Goal: Task Accomplishment & Management: Manage account settings

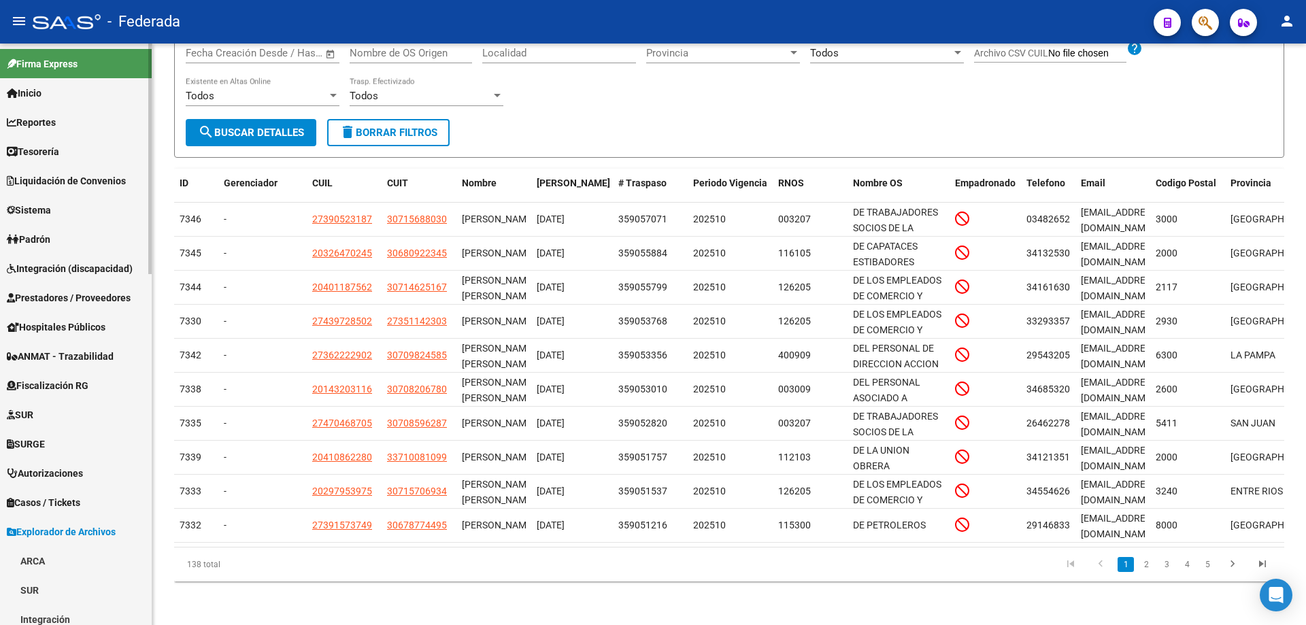
click at [29, 95] on span "Inicio" at bounding box center [24, 93] width 35 height 15
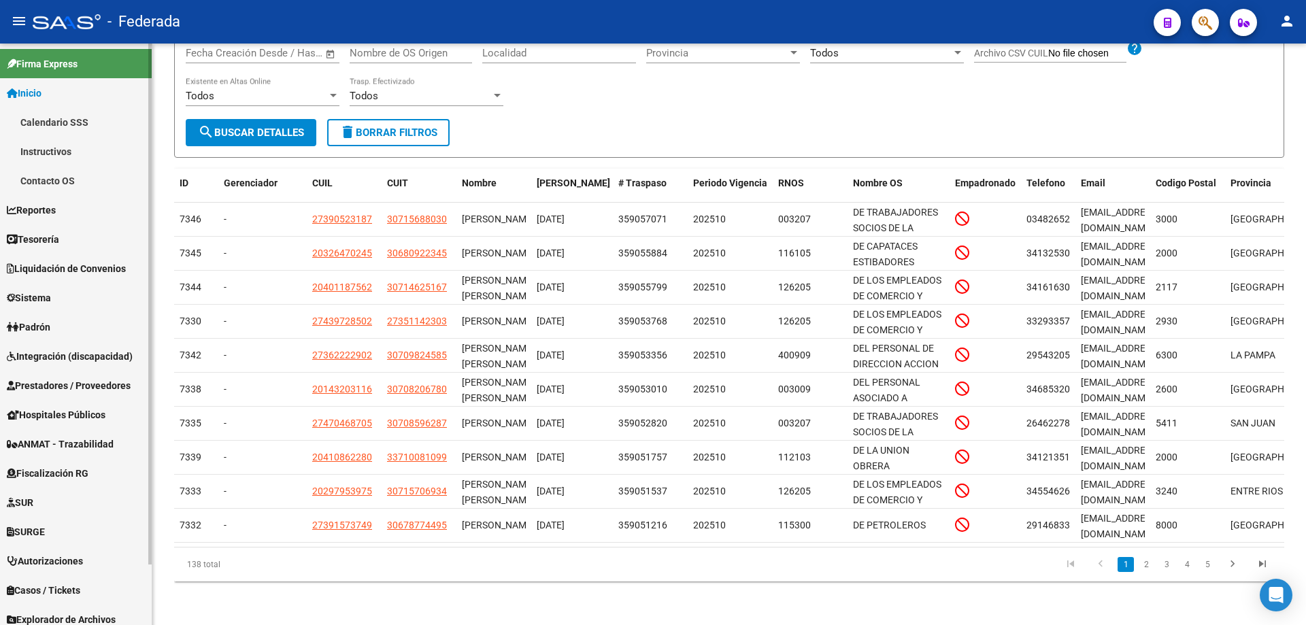
click at [38, 120] on link "Calendario SSS" at bounding box center [76, 122] width 152 height 29
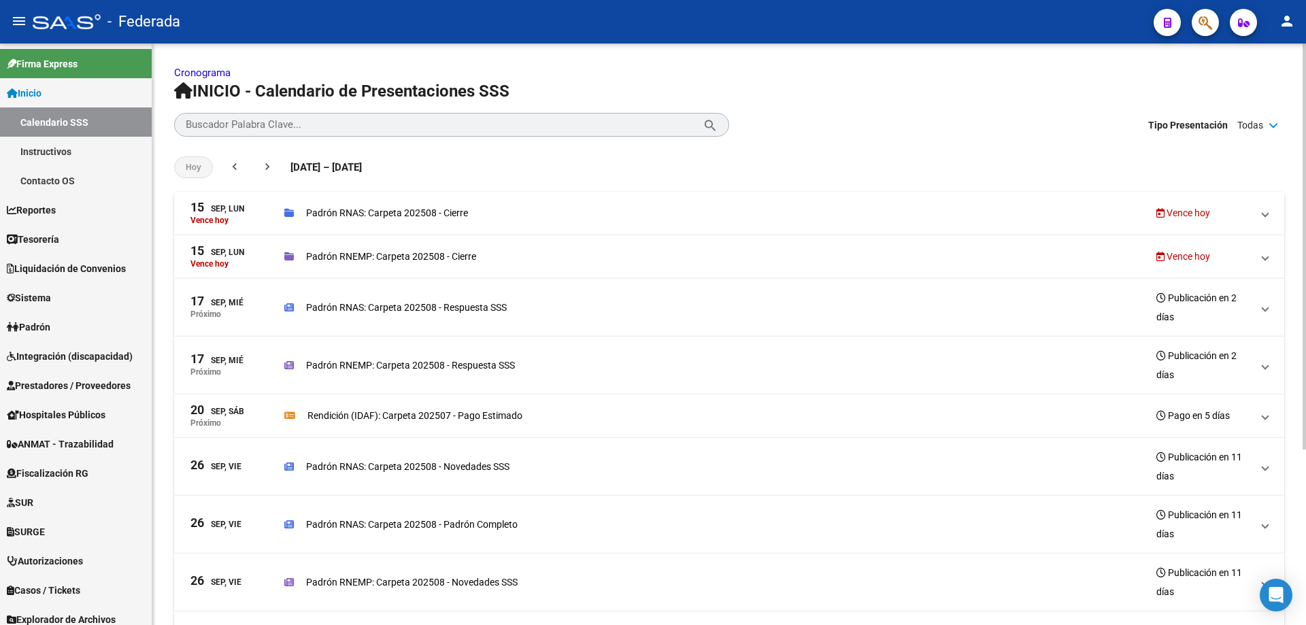
click at [1266, 212] on span at bounding box center [1265, 212] width 5 height 15
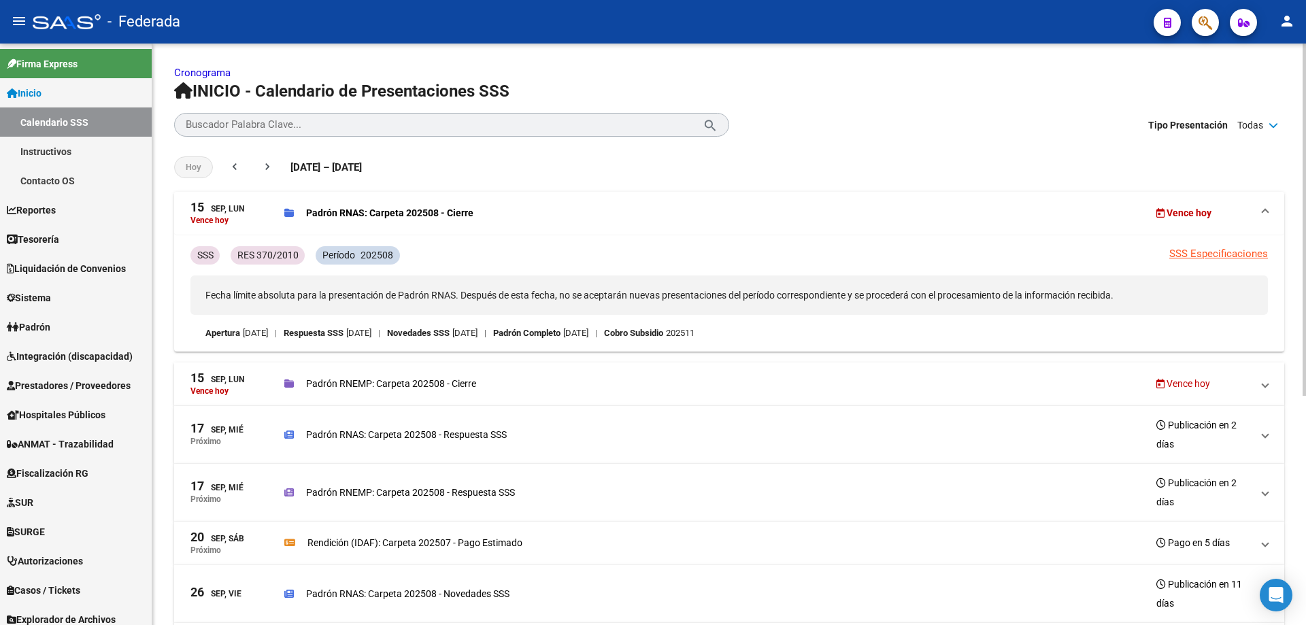
click at [1266, 212] on span at bounding box center [1265, 212] width 5 height 15
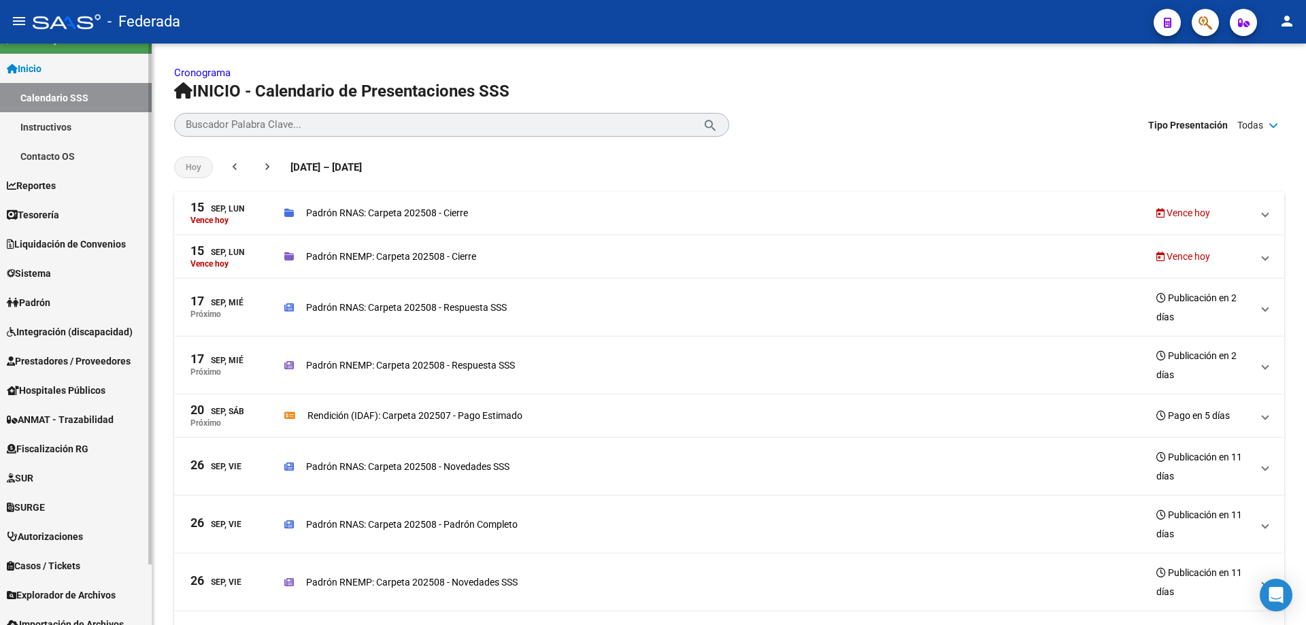
scroll to position [67, 0]
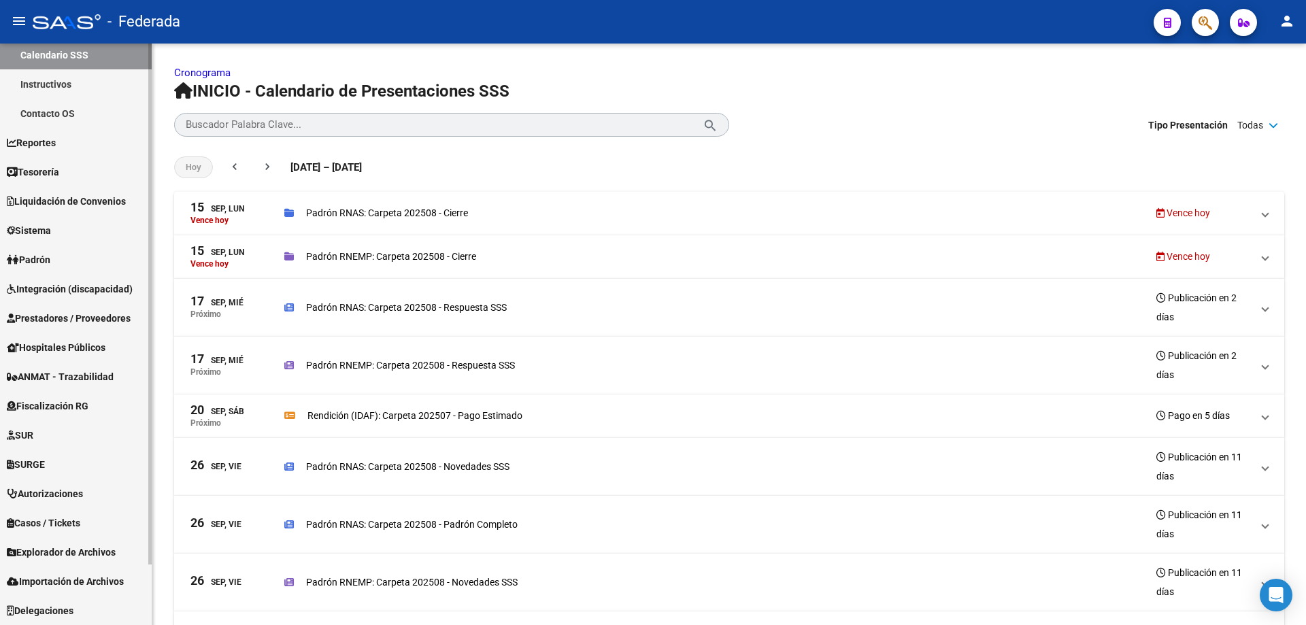
click at [38, 257] on span "Padrón" at bounding box center [29, 259] width 44 height 15
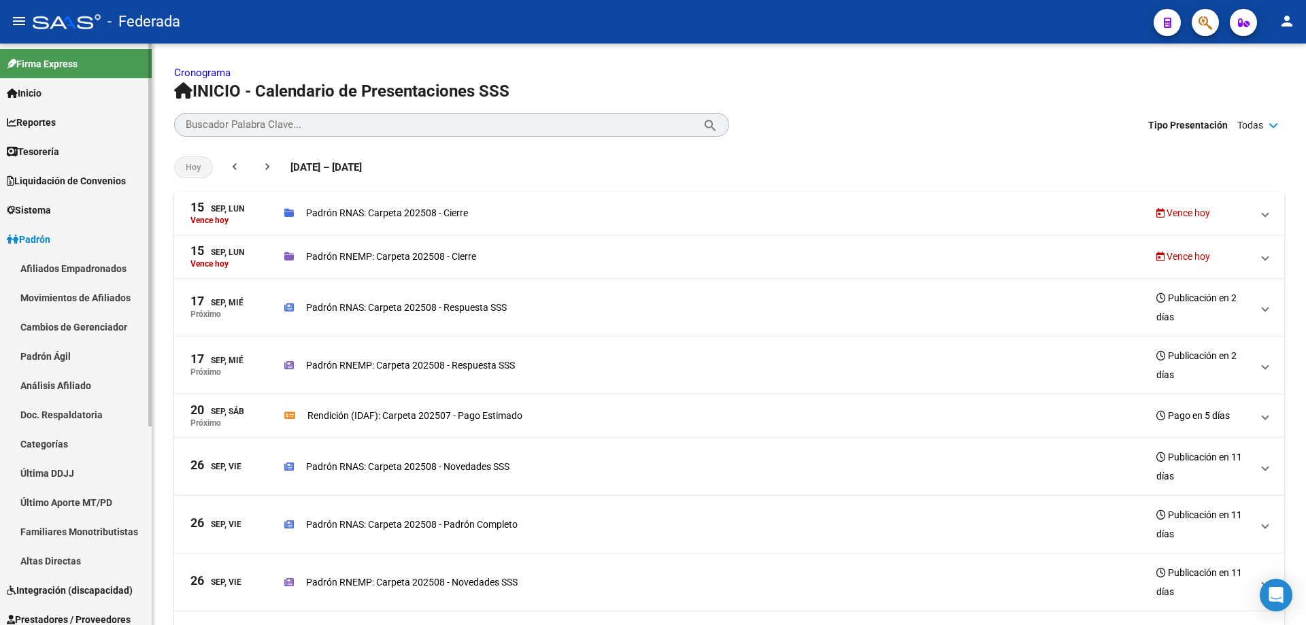
scroll to position [301, 0]
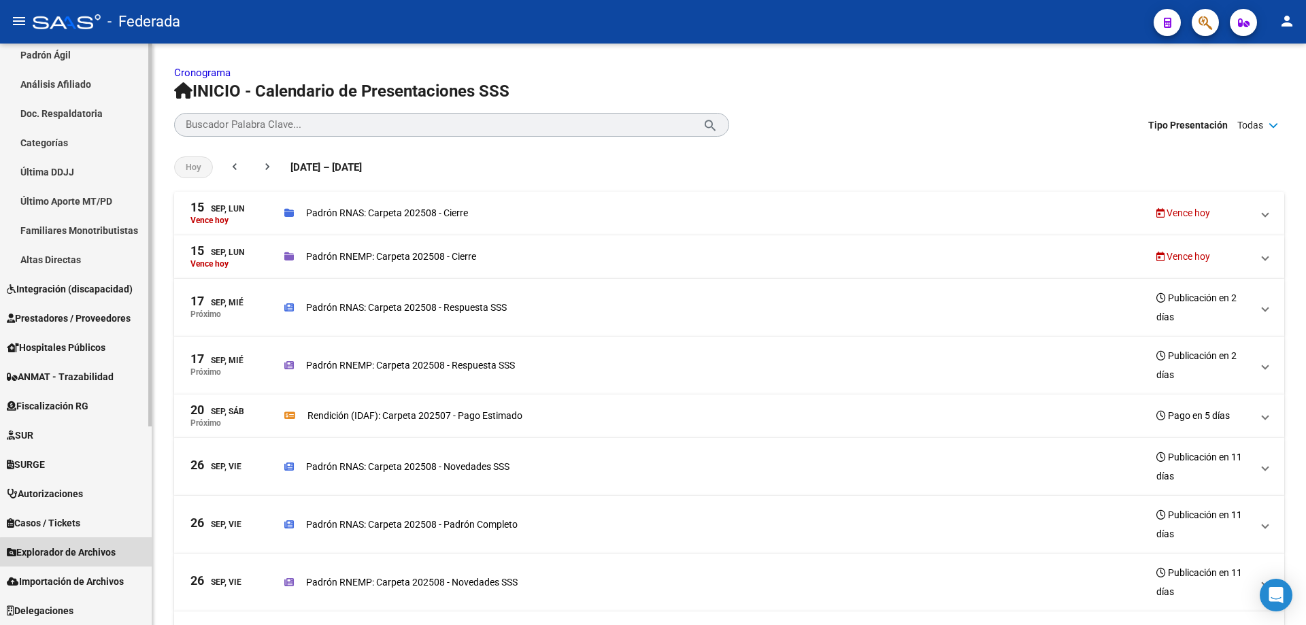
click at [78, 553] on span "Explorador de Archivos" at bounding box center [61, 552] width 109 height 15
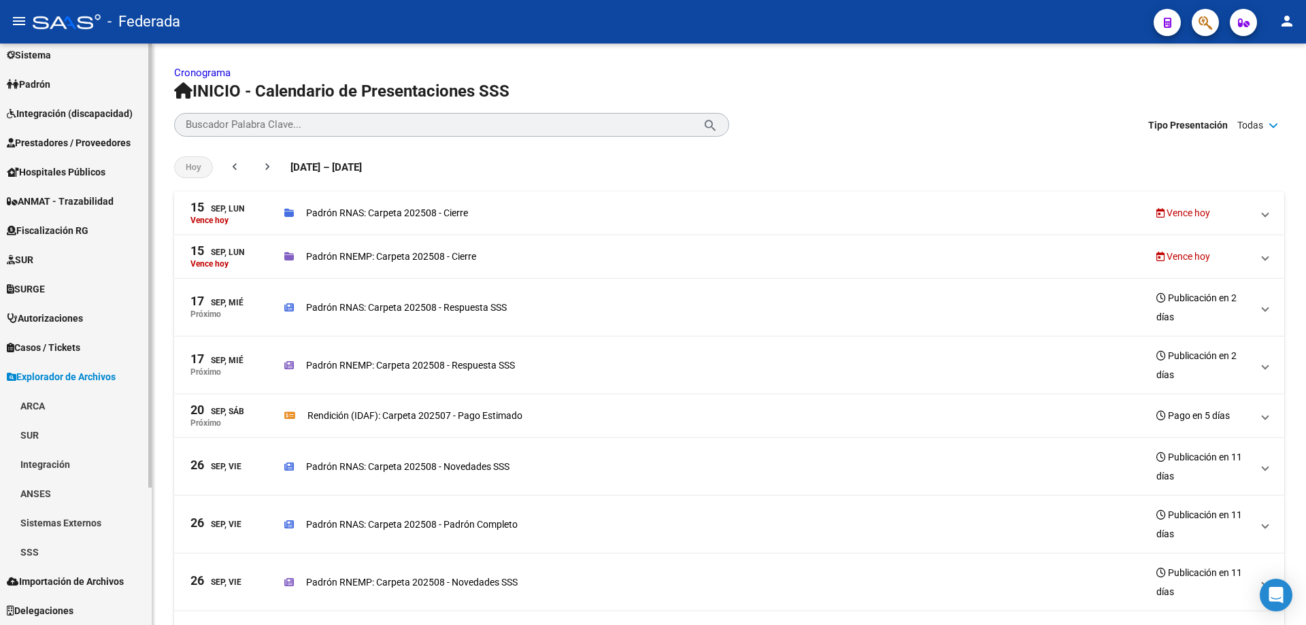
scroll to position [155, 0]
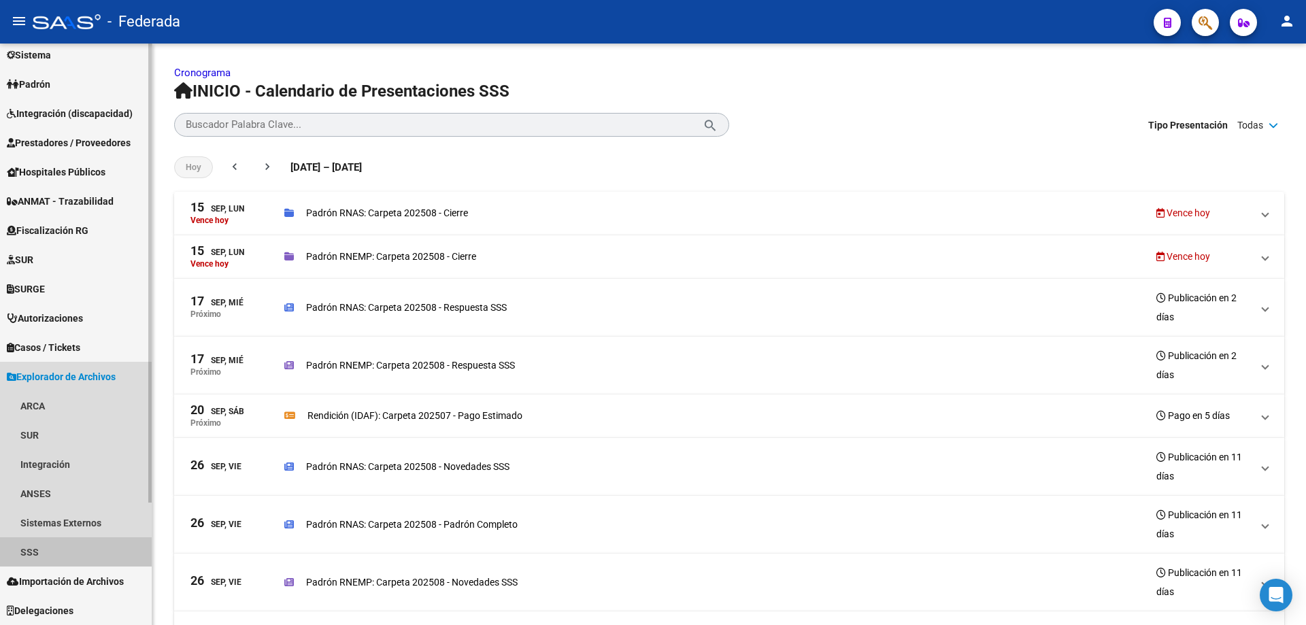
click at [25, 554] on link "SSS" at bounding box center [76, 552] width 152 height 29
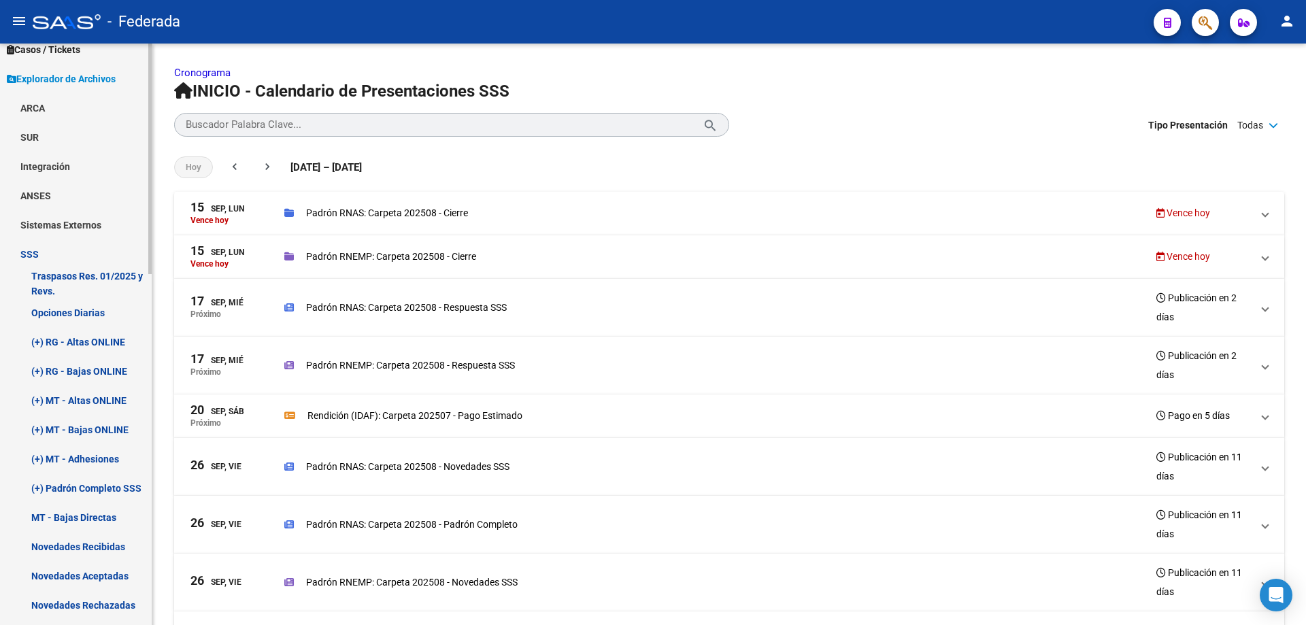
scroll to position [563, 0]
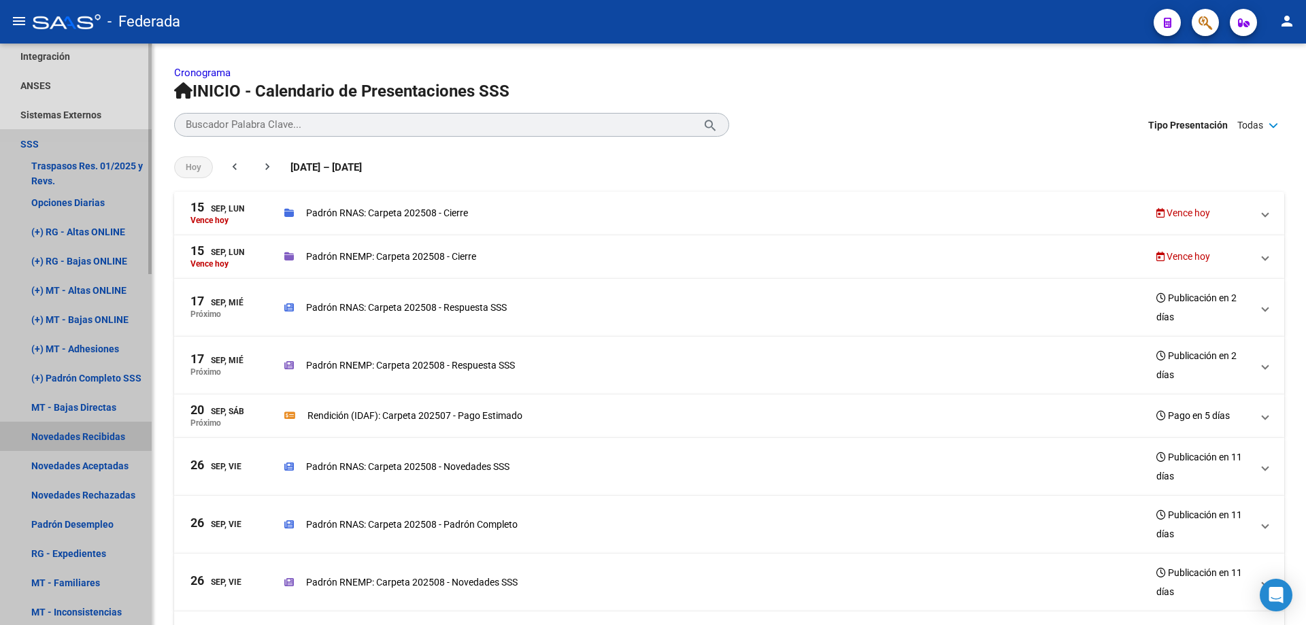
click at [88, 433] on link "Novedades Recibidas" at bounding box center [76, 436] width 152 height 29
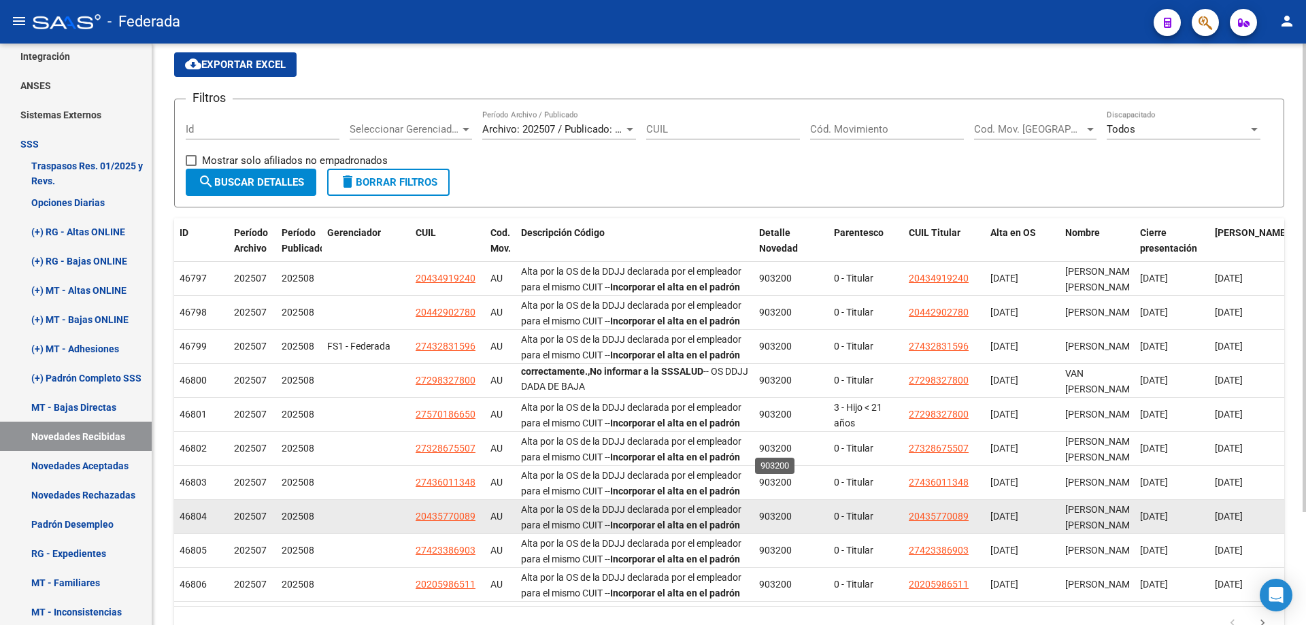
scroll to position [140, 0]
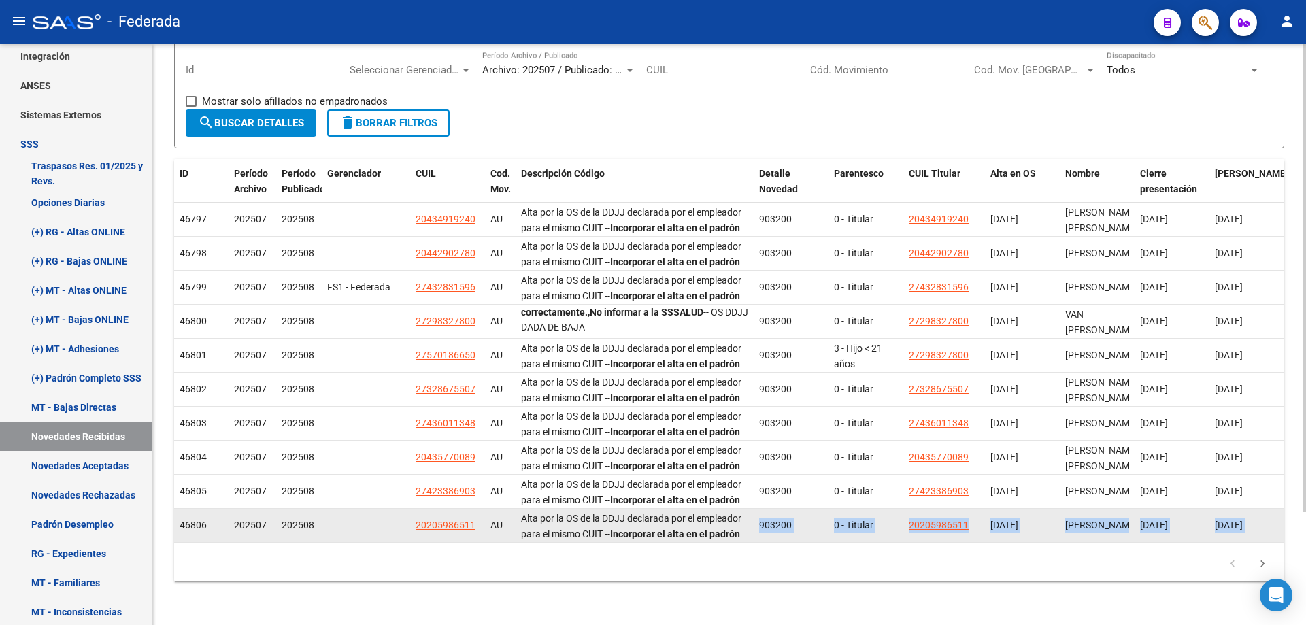
drag, startPoint x: 657, startPoint y: 532, endPoint x: 793, endPoint y: 538, distance: 135.5
click at [823, 540] on datatable-body "46797 202507 202508 20434919240 AU Alta por la OS de la DDJJ declarada por el e…" at bounding box center [729, 375] width 1110 height 344
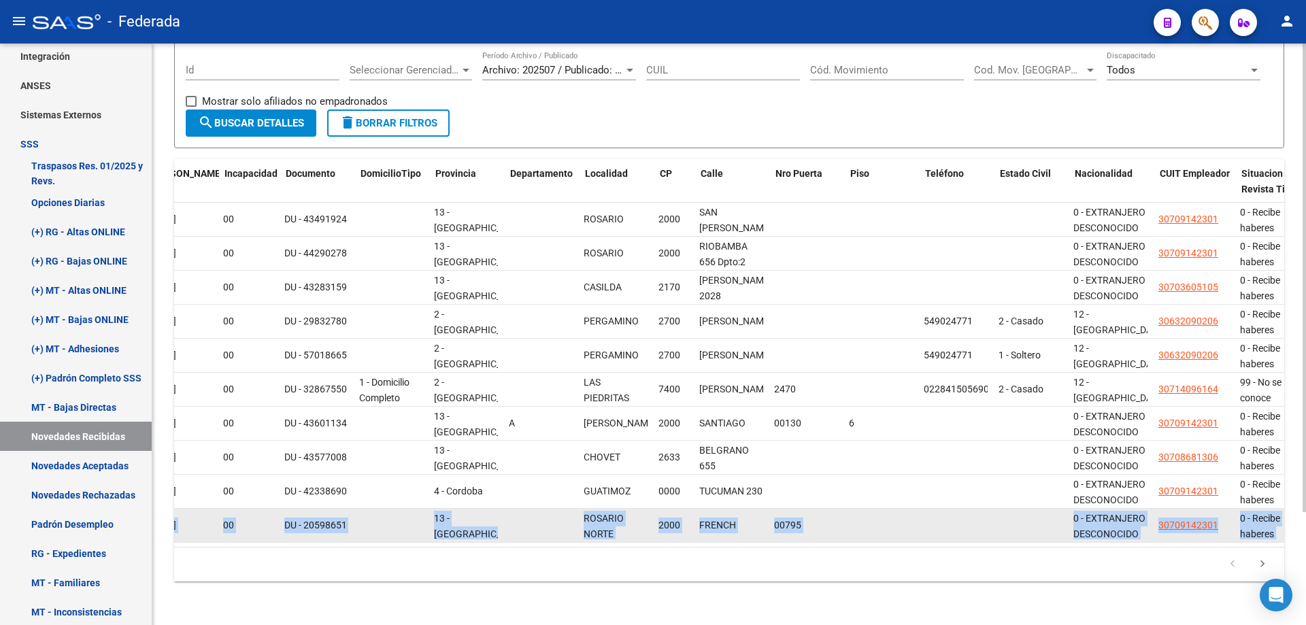
scroll to position [0, 0]
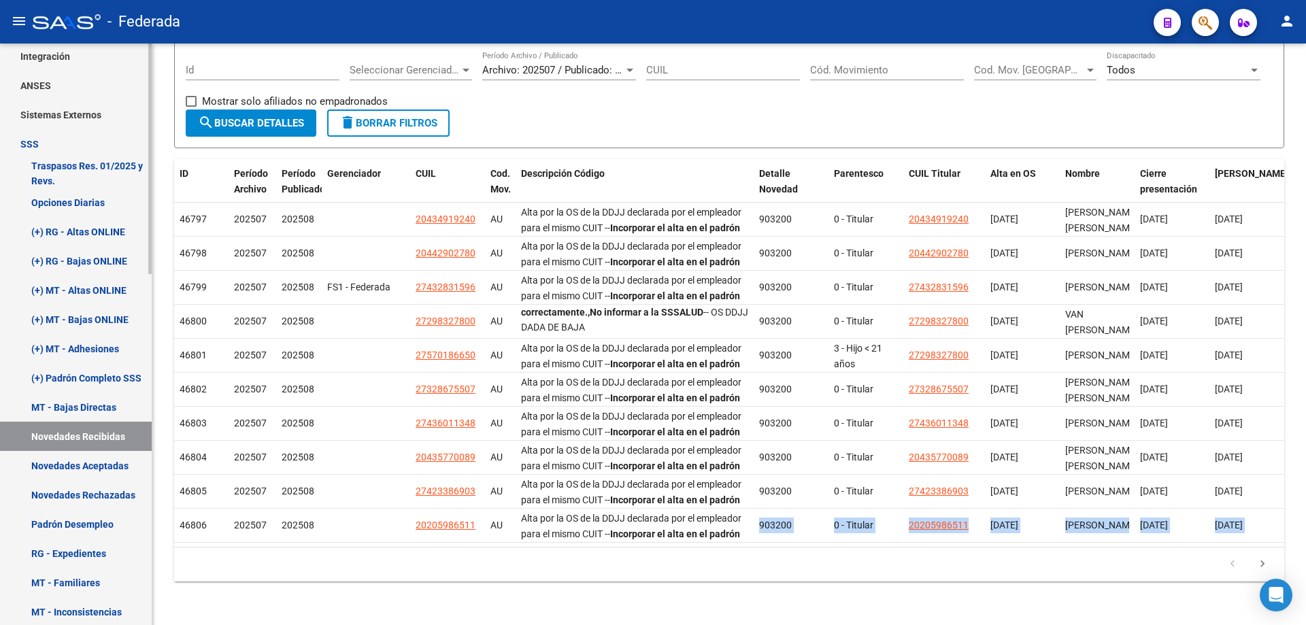
click at [69, 465] on link "Novedades Aceptadas" at bounding box center [76, 465] width 152 height 29
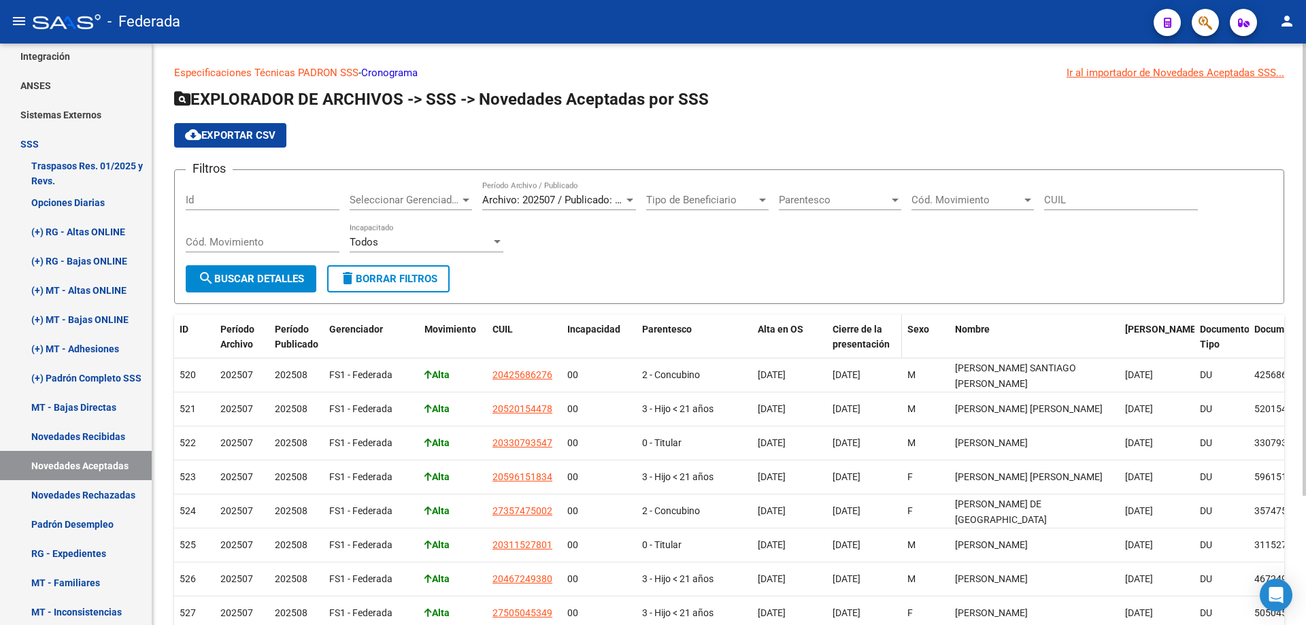
scroll to position [166, 0]
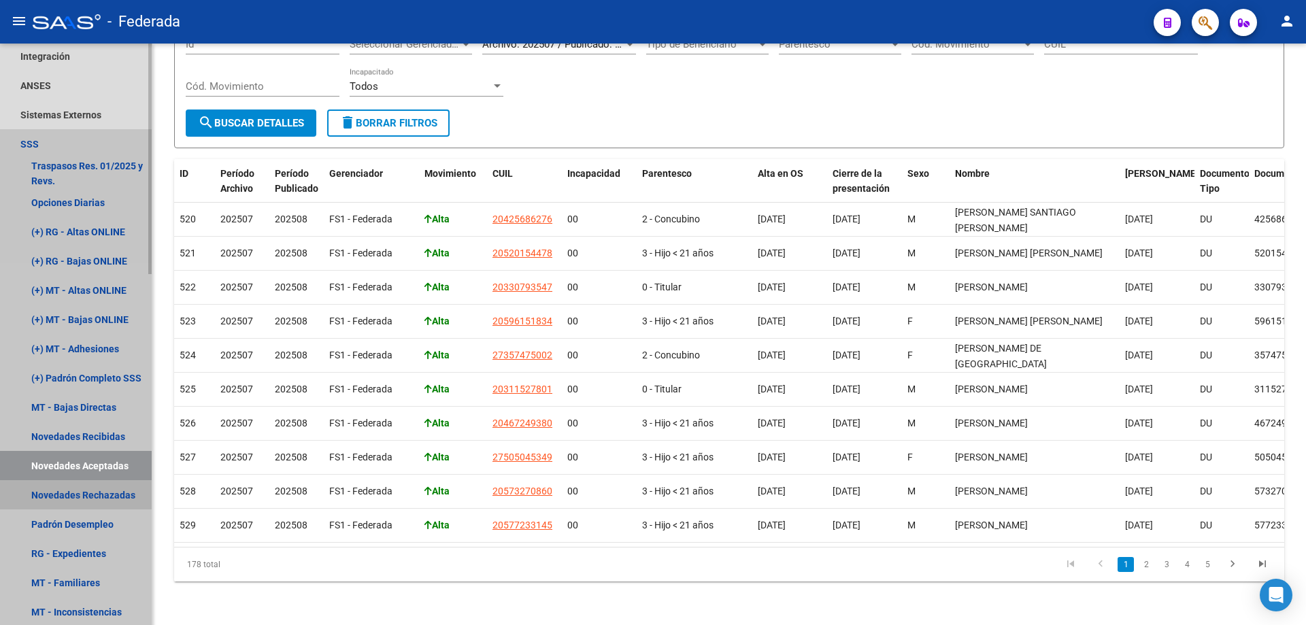
click at [99, 496] on link "Novedades Rechazadas" at bounding box center [76, 494] width 152 height 29
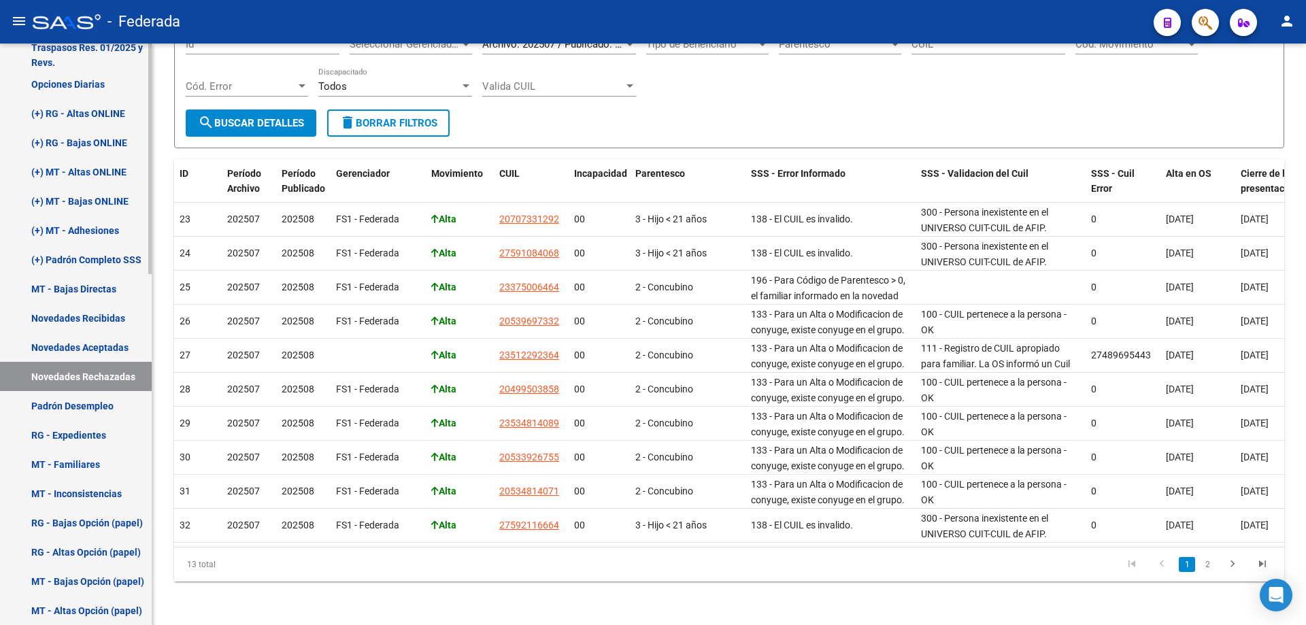
scroll to position [700, 0]
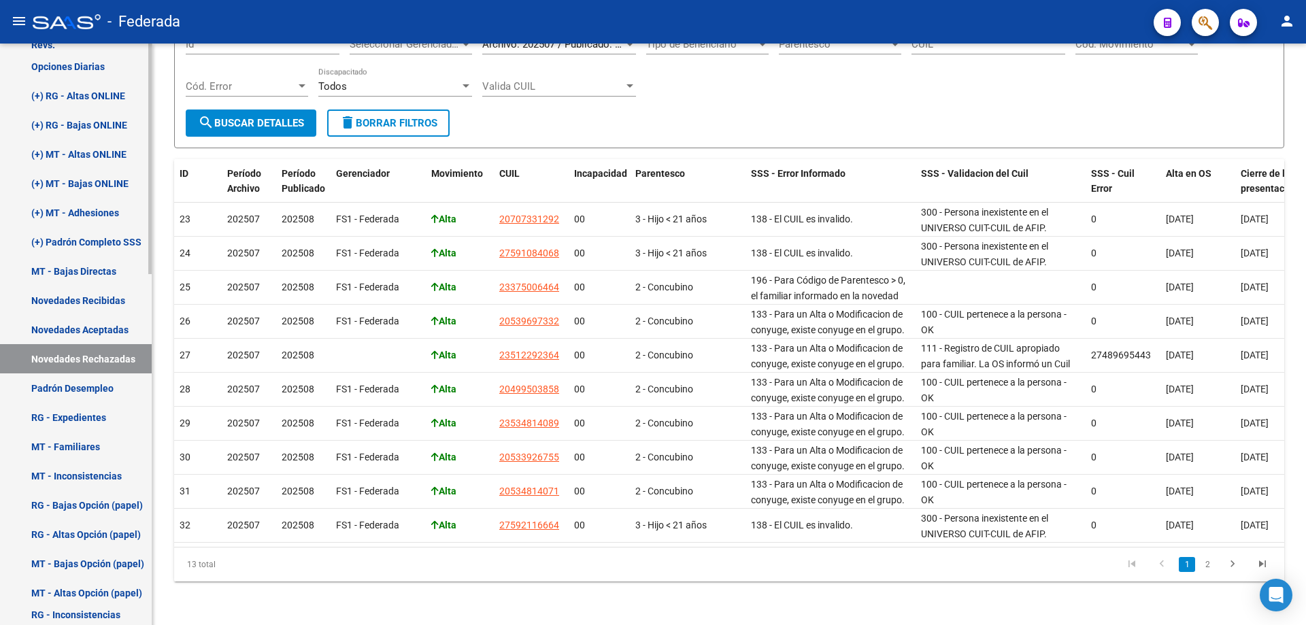
click at [87, 243] on link "(+) Padrón Completo SSS" at bounding box center [76, 241] width 152 height 29
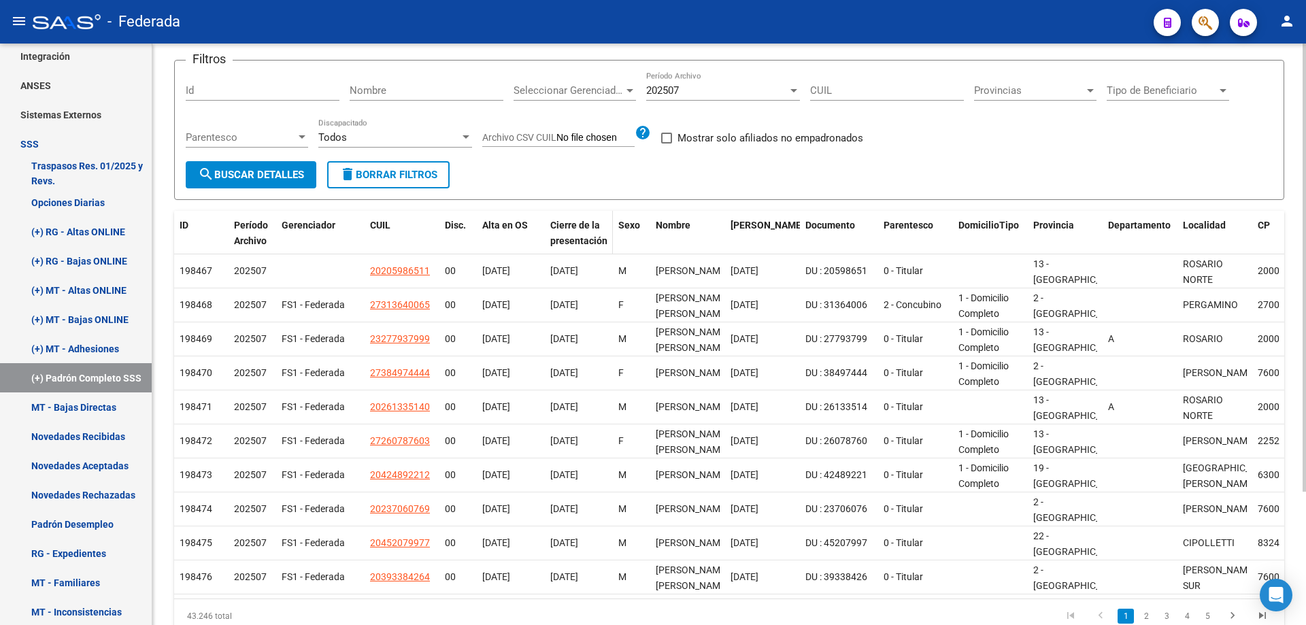
scroll to position [37, 0]
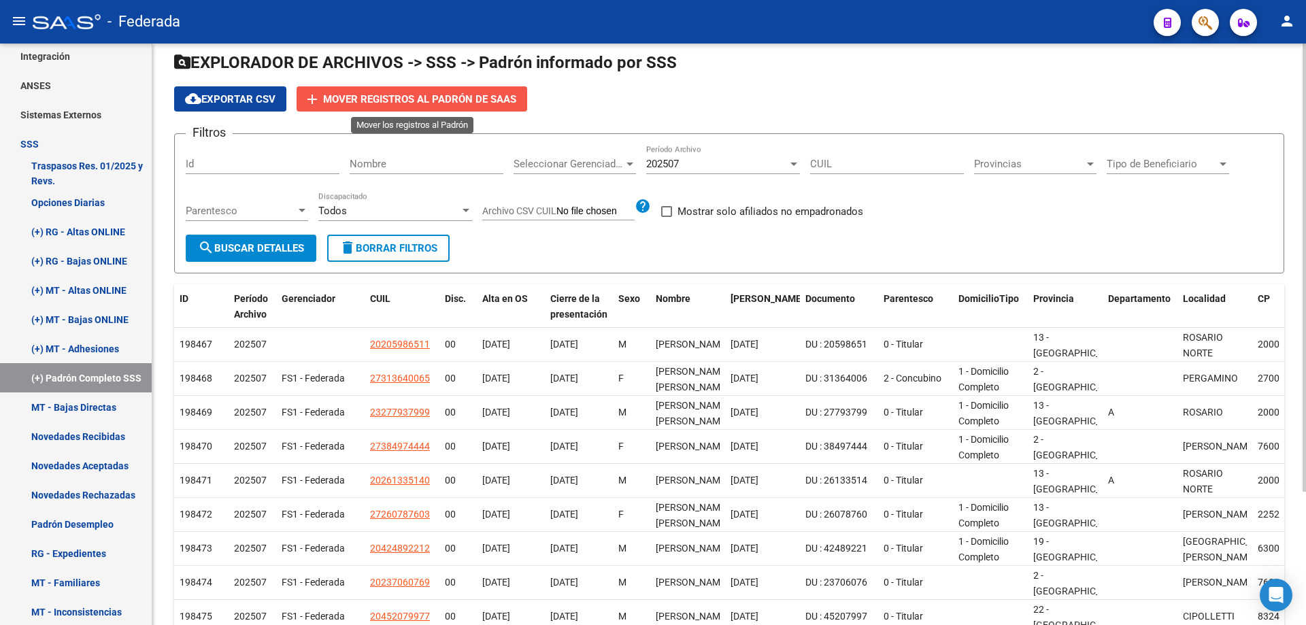
click at [480, 100] on span "Mover registros al PADRÓN de SAAS" at bounding box center [419, 99] width 193 height 12
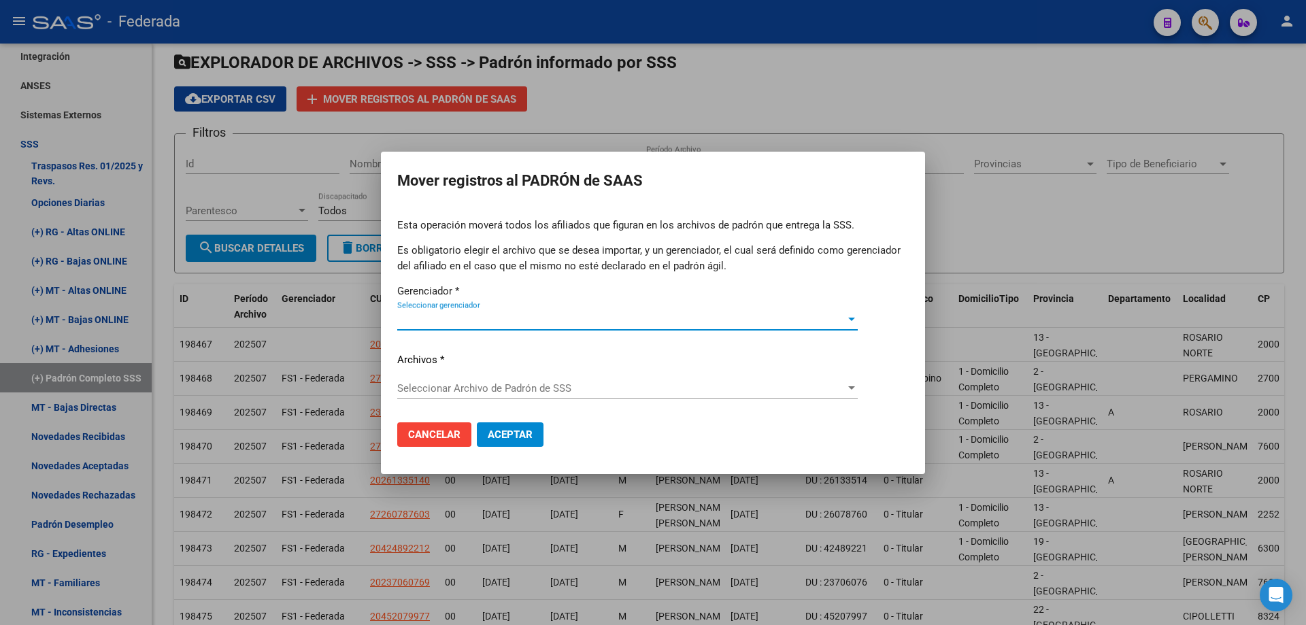
click at [846, 320] on div at bounding box center [852, 319] width 12 height 11
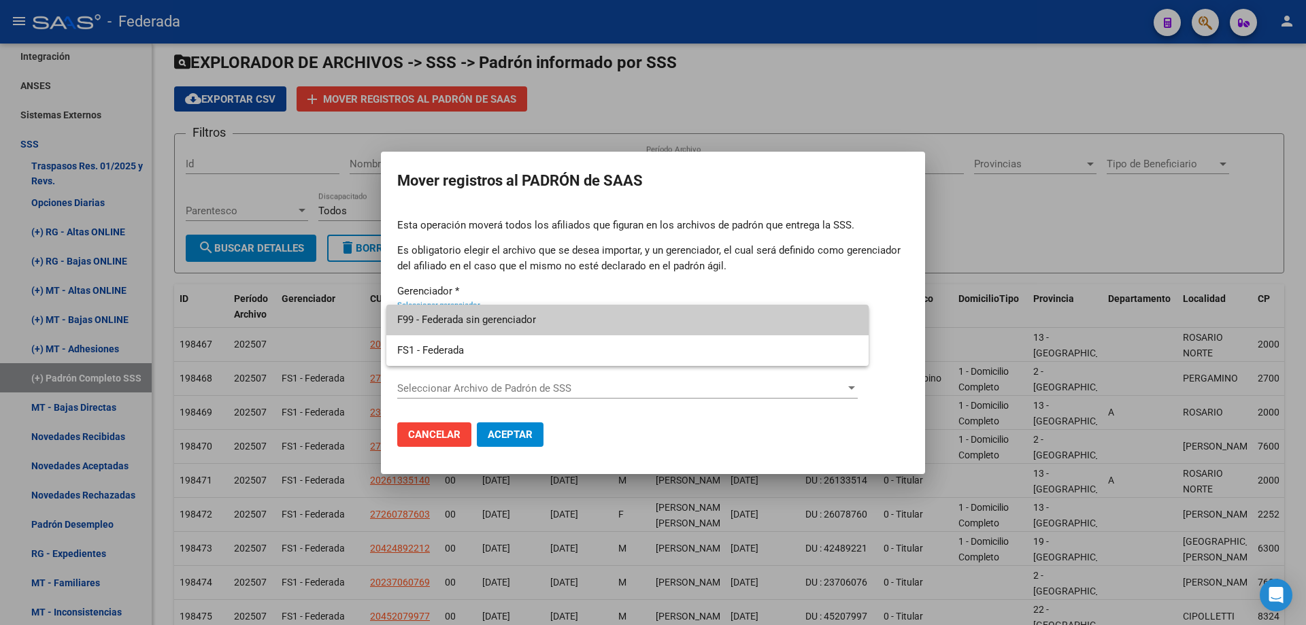
click at [502, 320] on span "F99 - Federada sin gerenciador" at bounding box center [627, 320] width 461 height 31
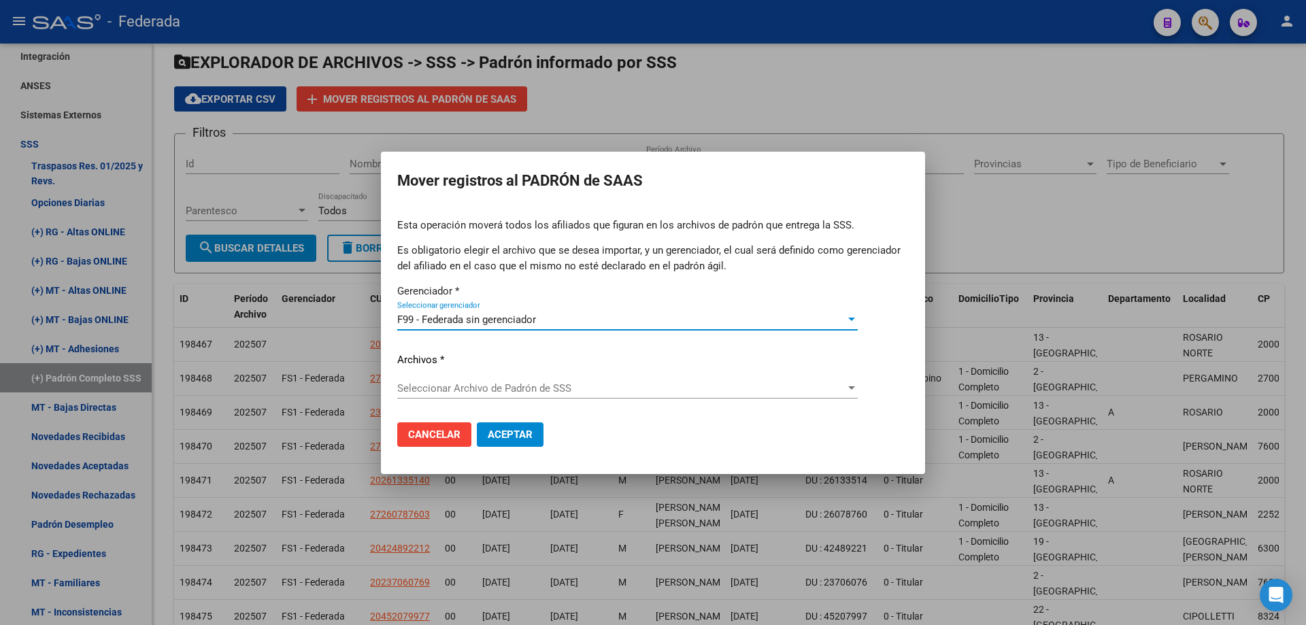
click at [620, 392] on span "Seleccionar Archivo de Padrón de SSS" at bounding box center [621, 388] width 448 height 12
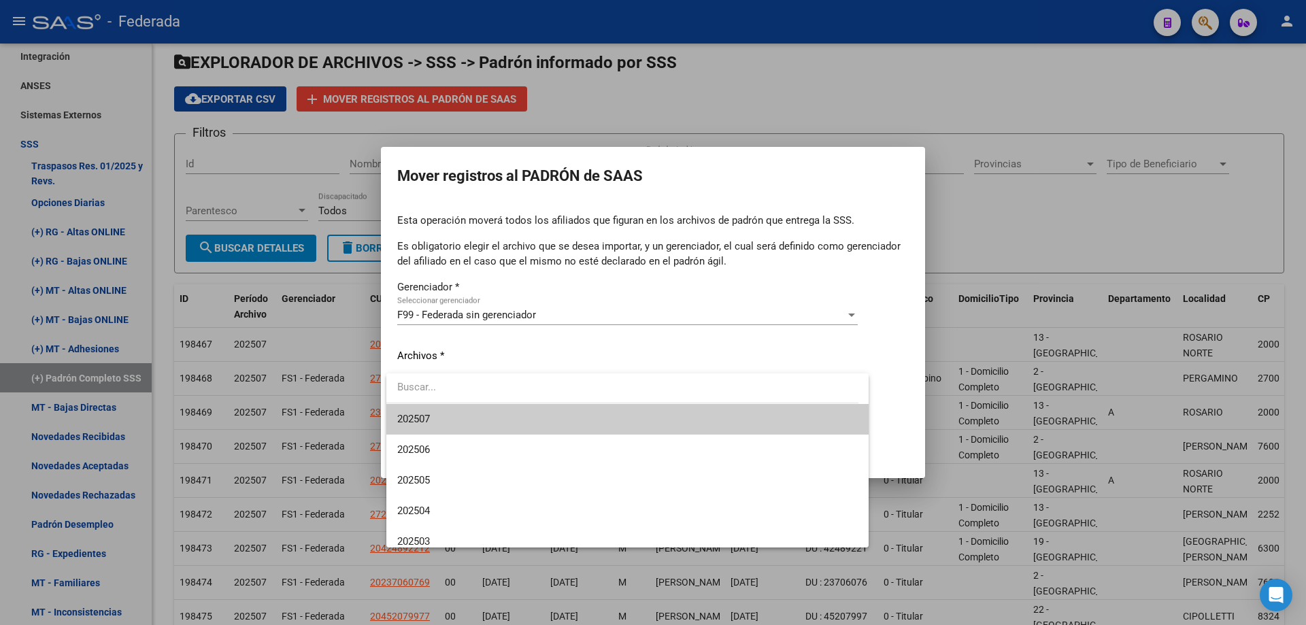
click at [425, 426] on span "202507" at bounding box center [627, 419] width 461 height 31
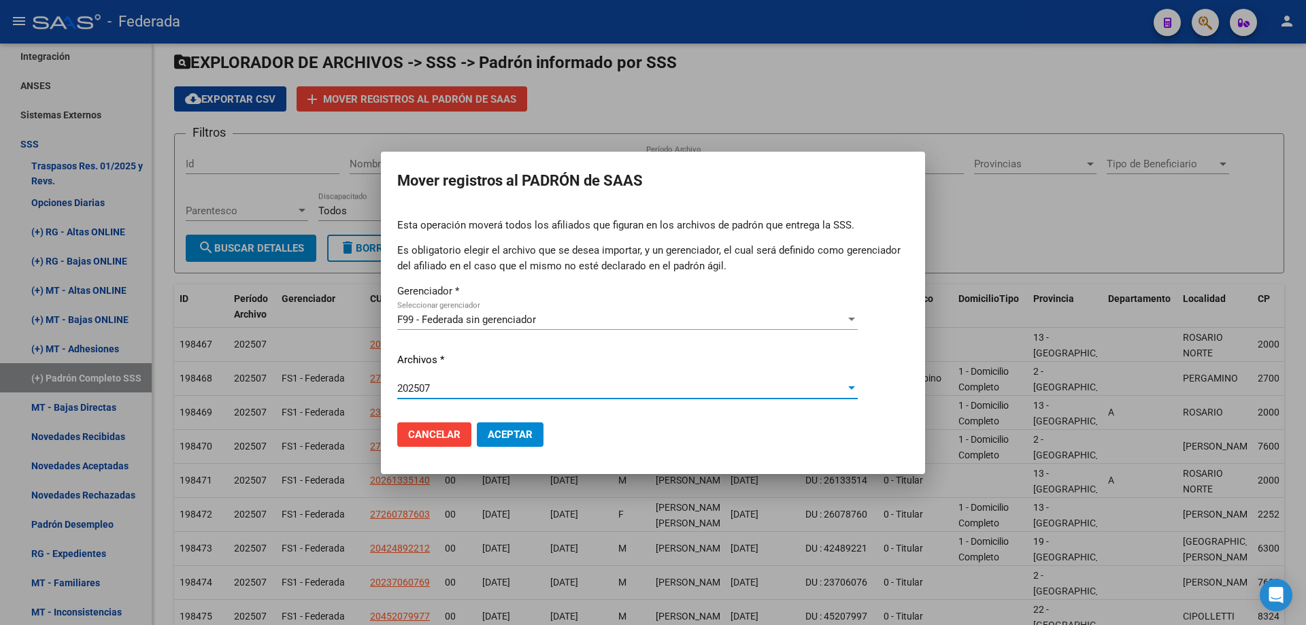
click at [518, 445] on button "Aceptar" at bounding box center [510, 435] width 67 height 24
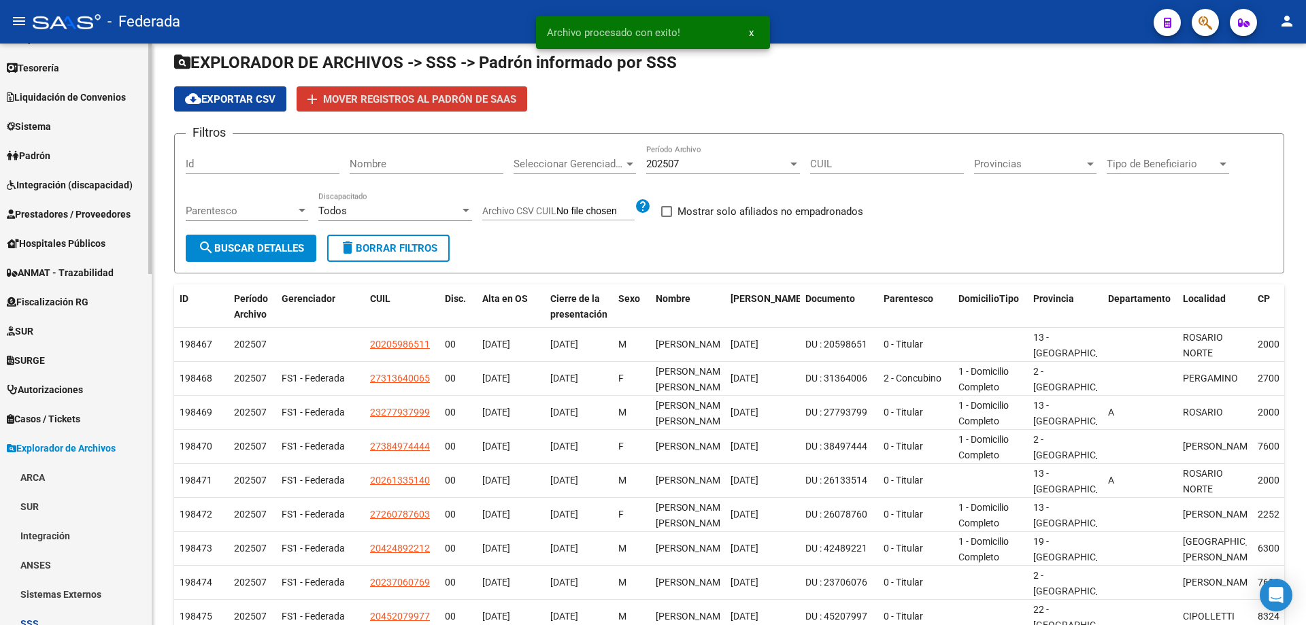
scroll to position [0, 0]
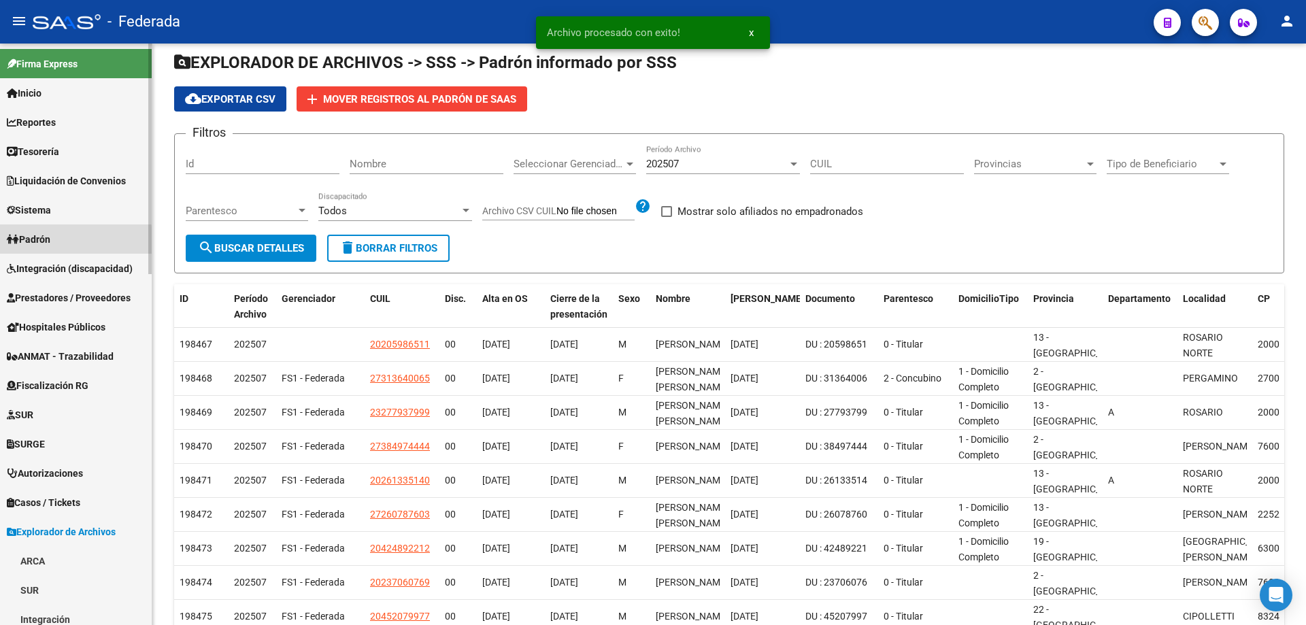
click at [50, 243] on span "Padrón" at bounding box center [29, 239] width 44 height 15
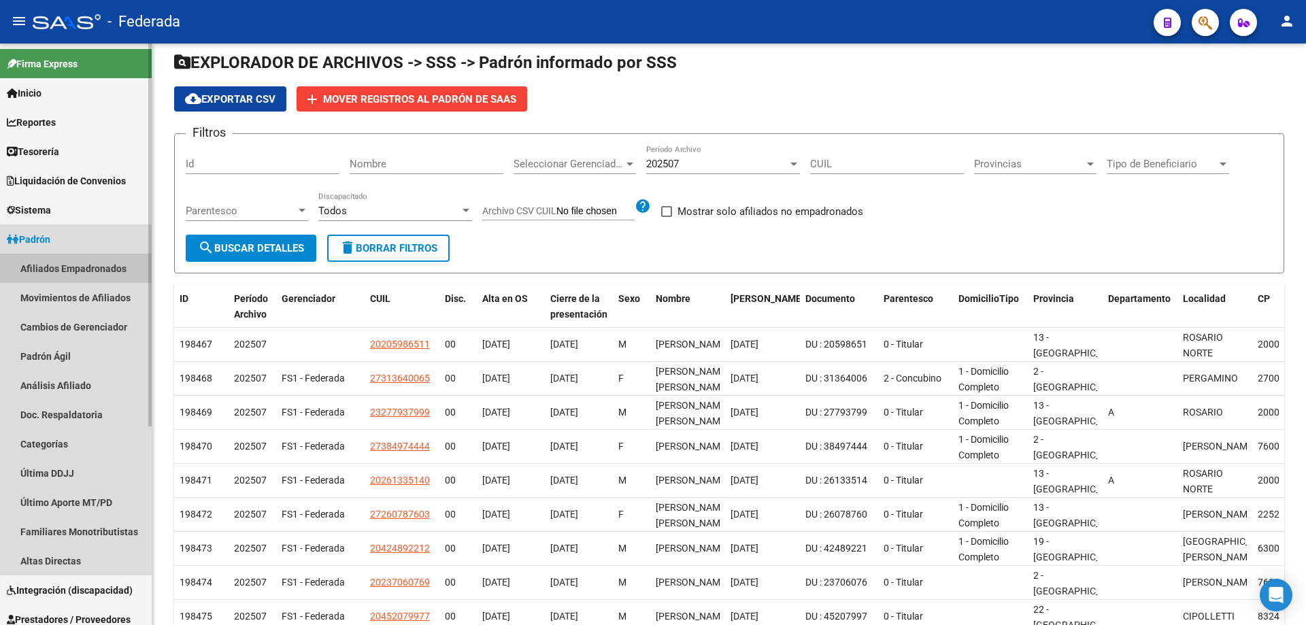
click at [70, 270] on link "Afiliados Empadronados" at bounding box center [76, 268] width 152 height 29
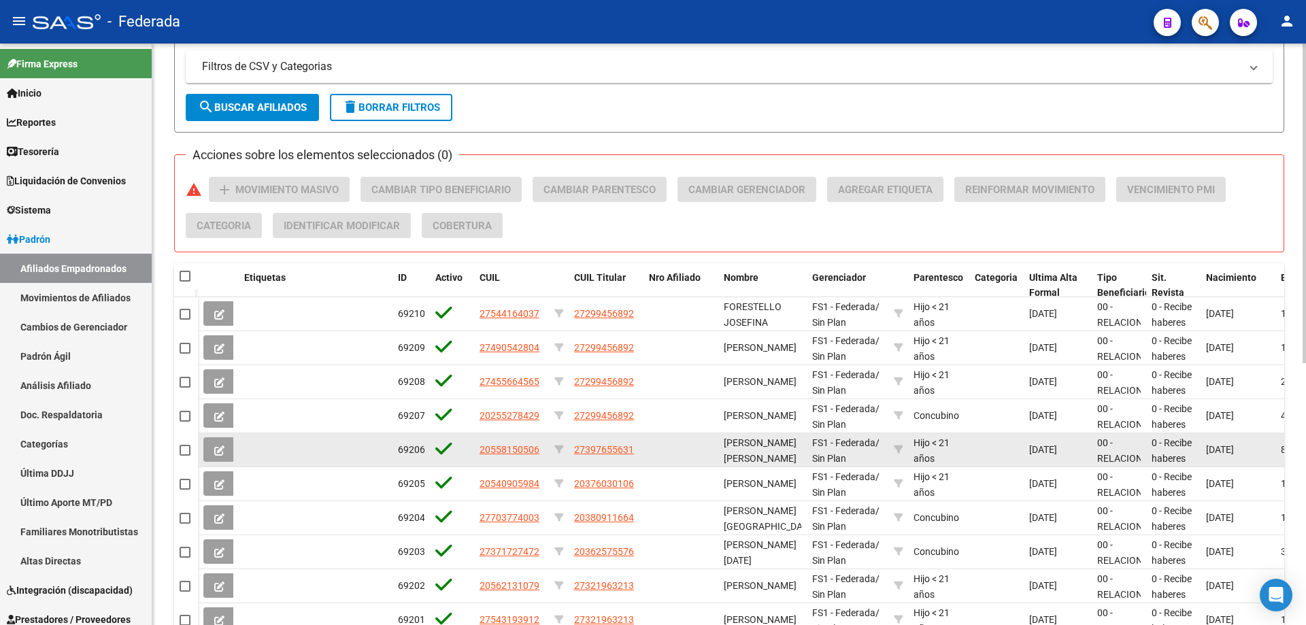
scroll to position [478, 0]
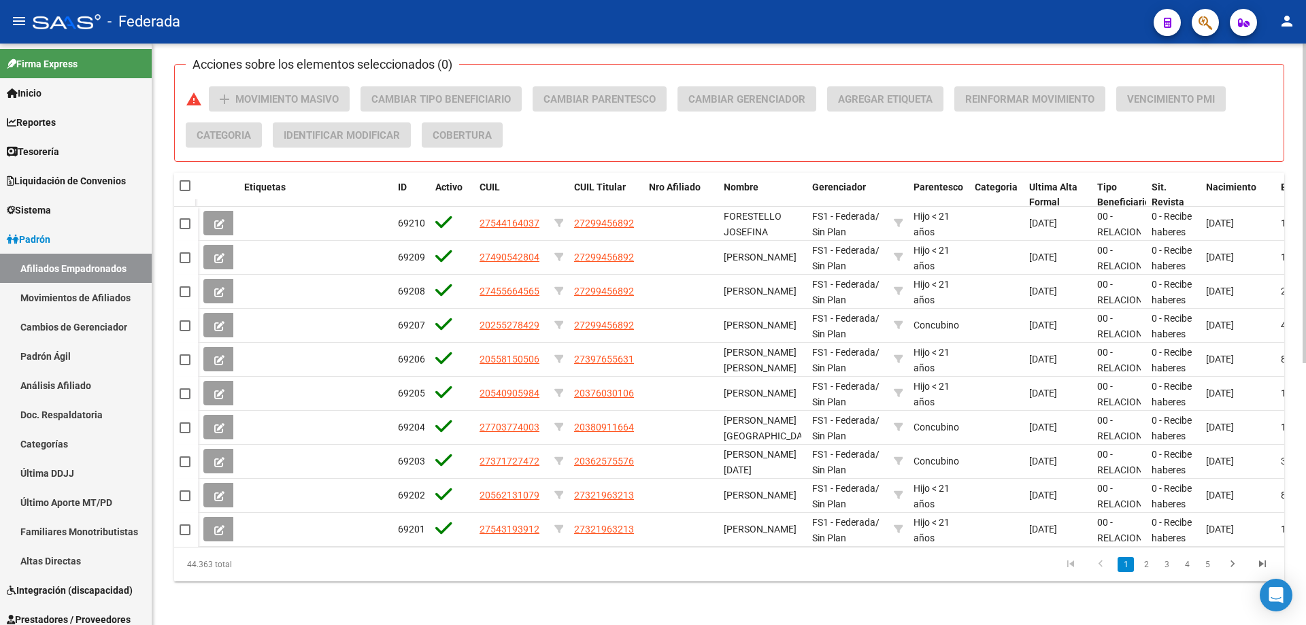
click at [563, 603] on div "PADRON -> Afiliados Empadronados (alt+a) add Crear Afiliado file_download Expor…" at bounding box center [729, 100] width 1154 height 1049
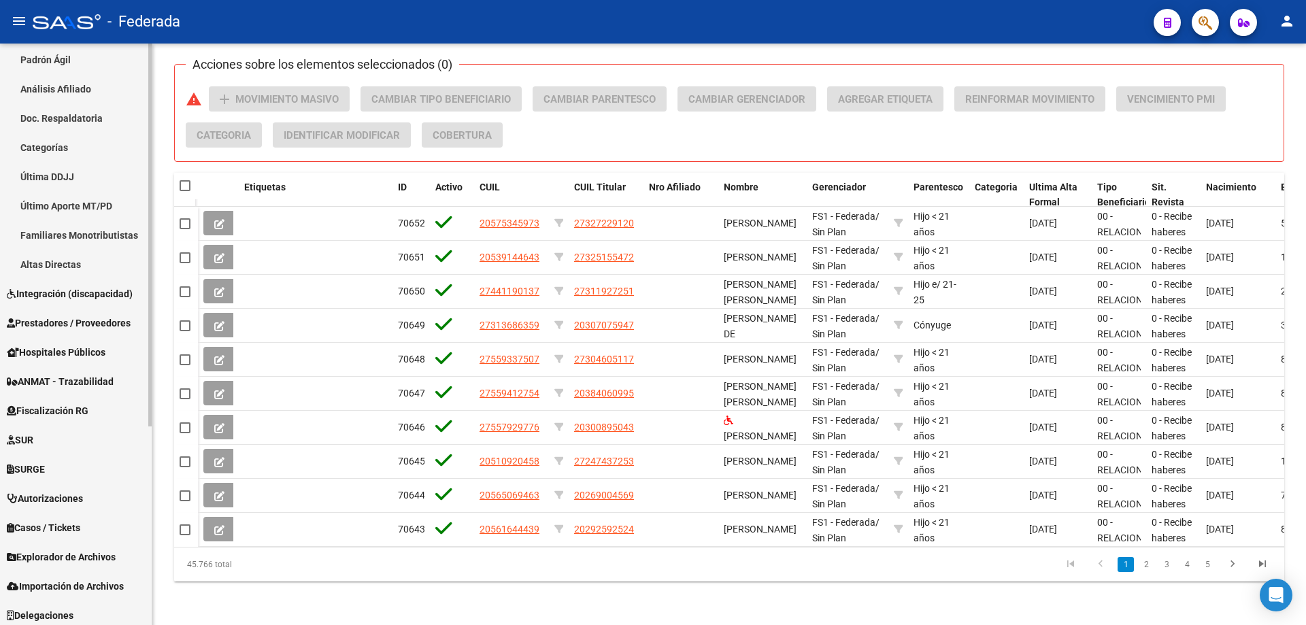
scroll to position [301, 0]
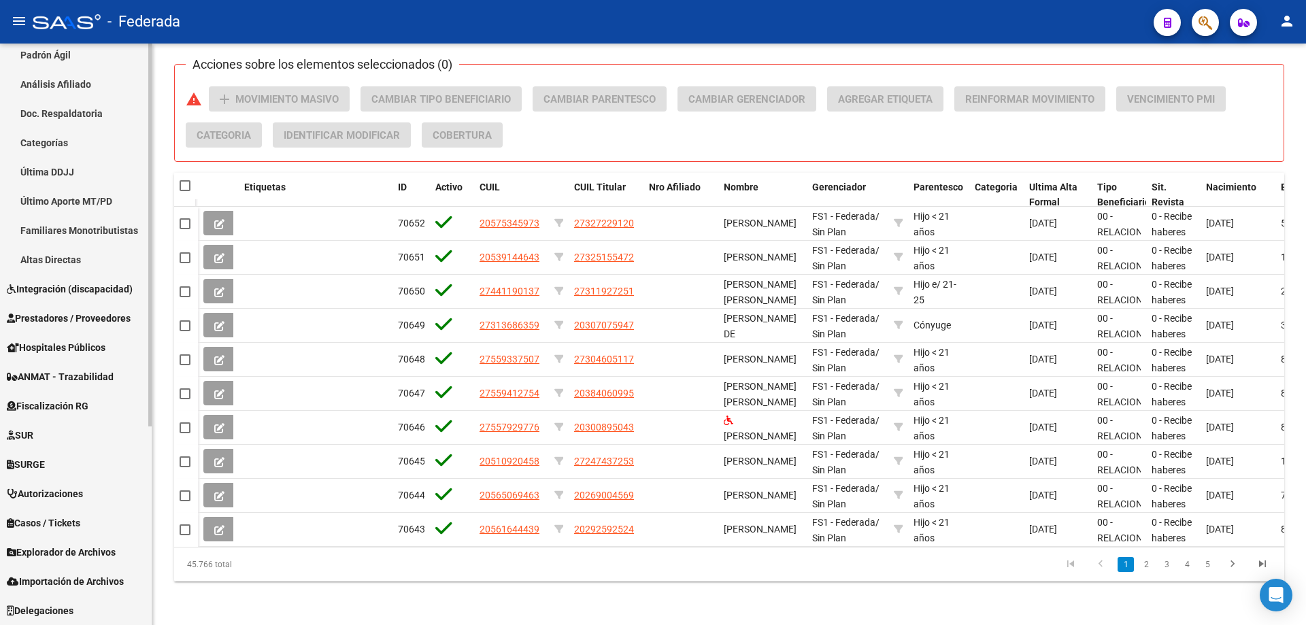
click at [78, 553] on span "Explorador de Archivos" at bounding box center [61, 552] width 109 height 15
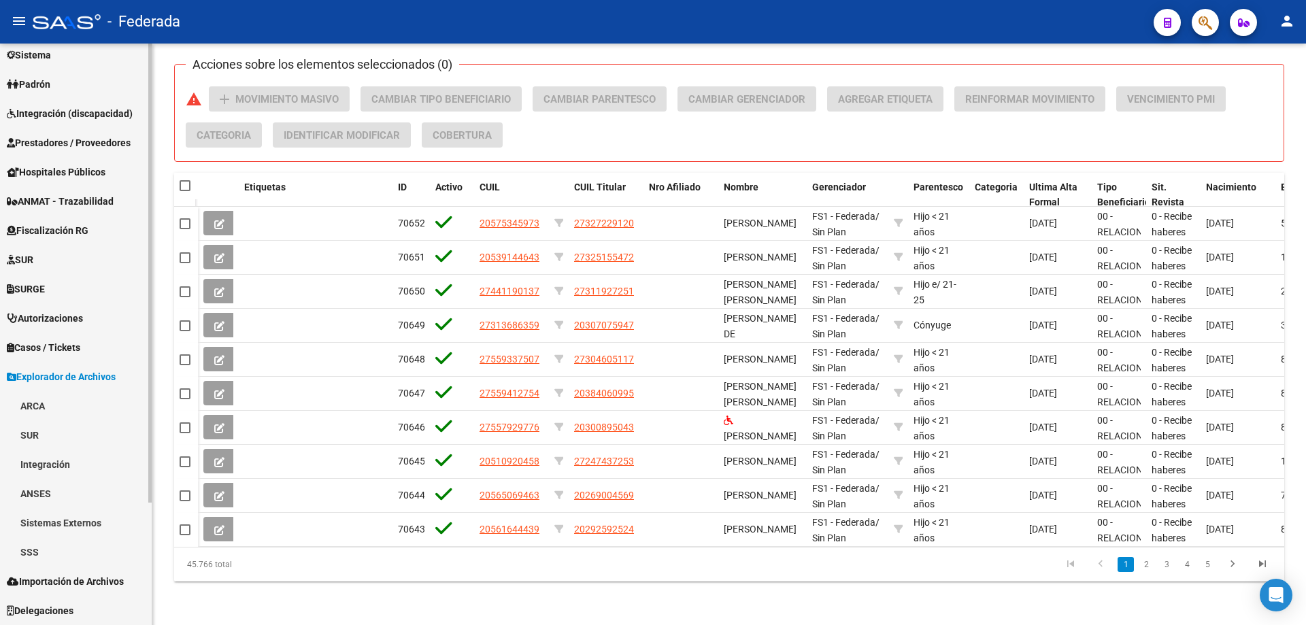
scroll to position [155, 0]
click at [32, 556] on link "SSS" at bounding box center [76, 552] width 152 height 29
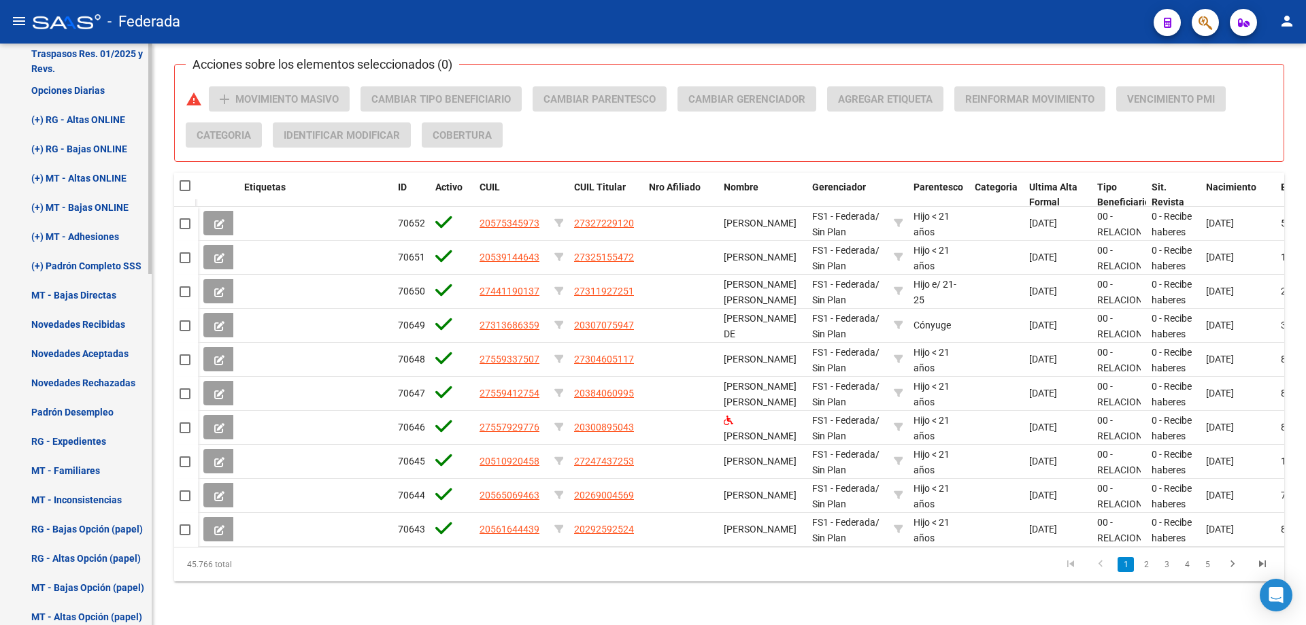
scroll to position [700, 0]
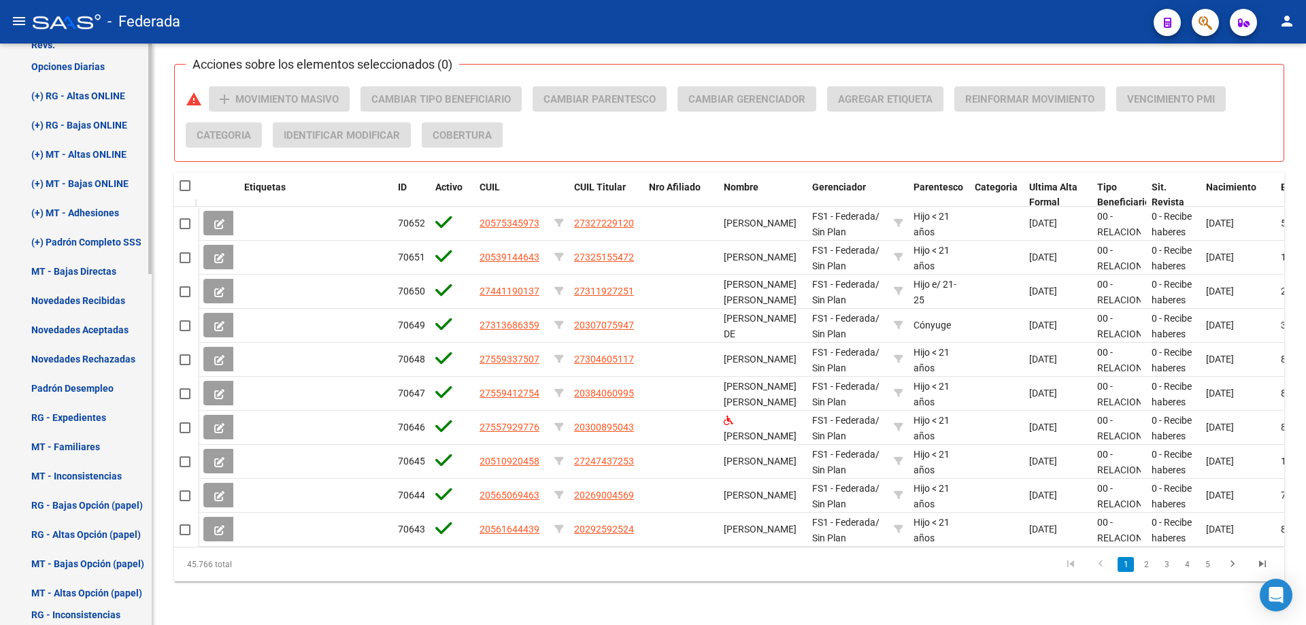
click at [103, 299] on link "Novedades Recibidas" at bounding box center [76, 300] width 152 height 29
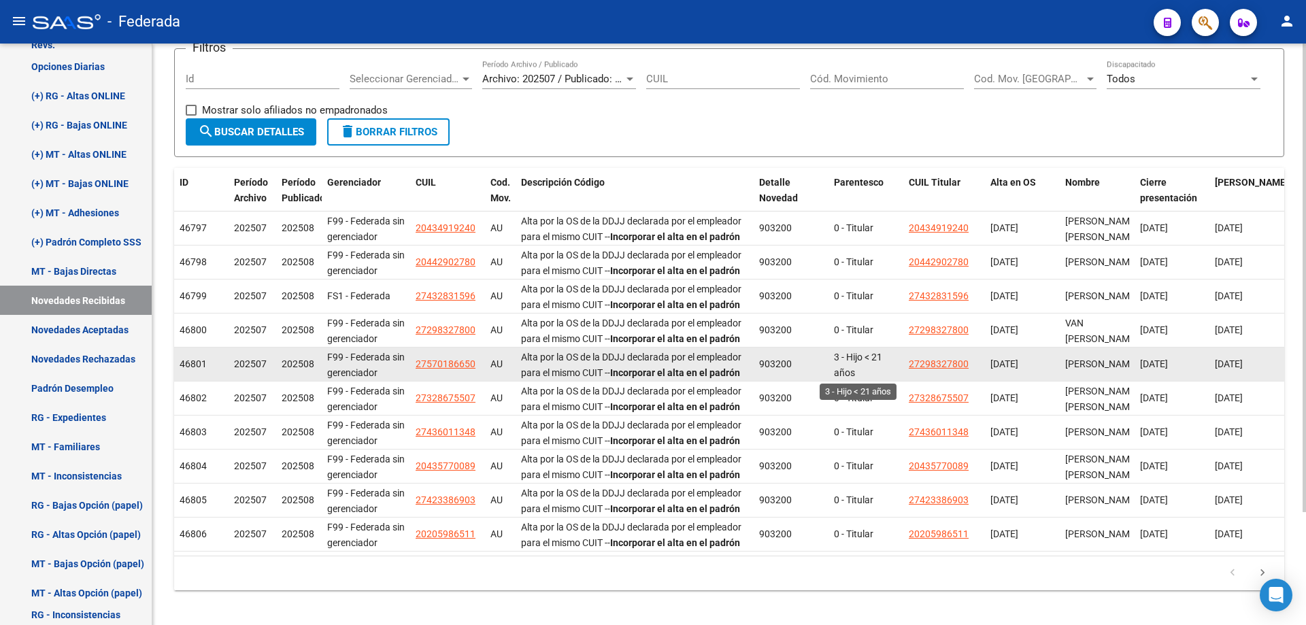
scroll to position [140, 0]
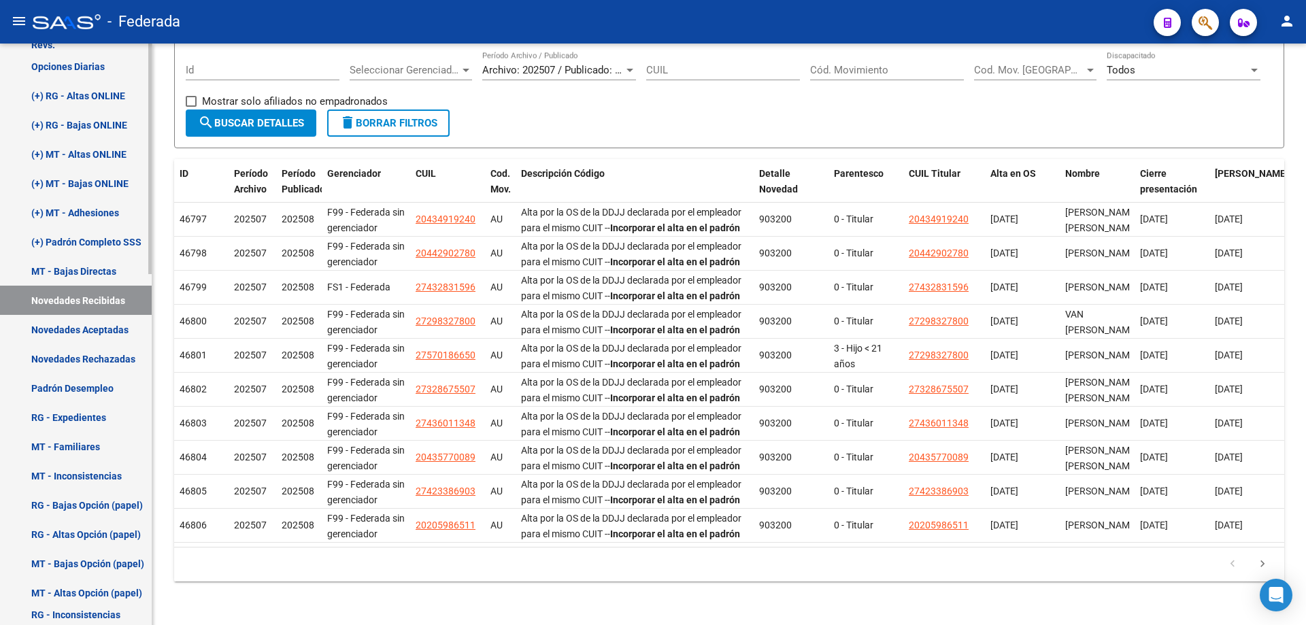
click at [98, 327] on link "Novedades Aceptadas" at bounding box center [76, 329] width 152 height 29
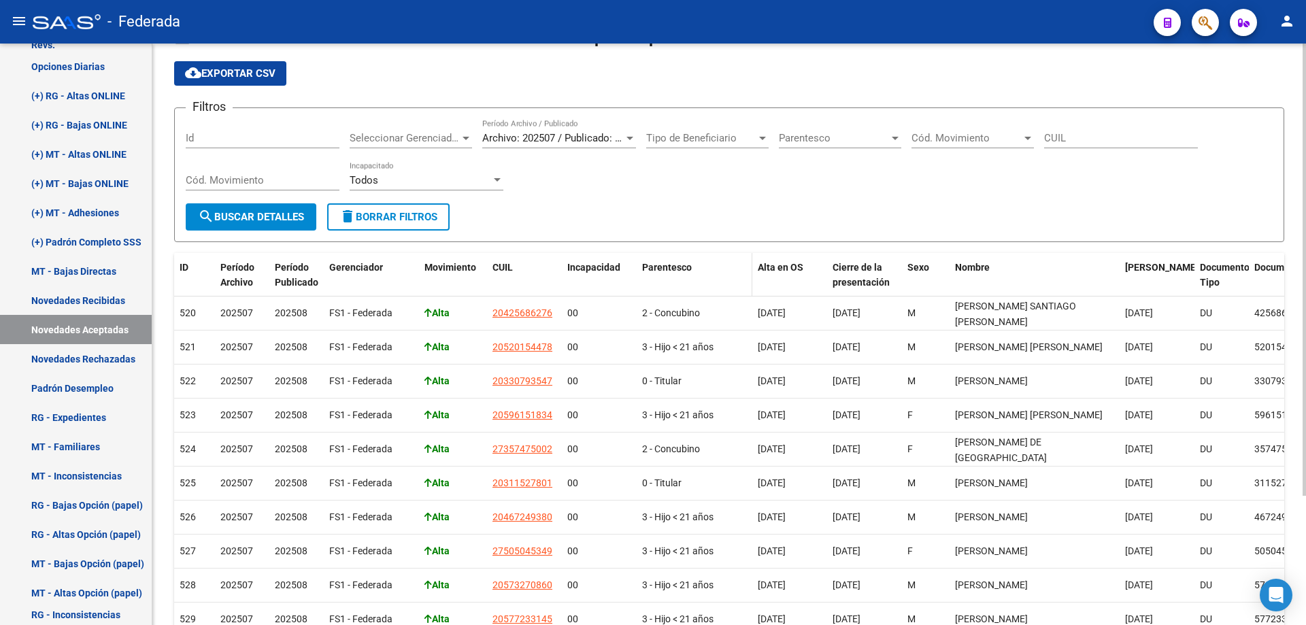
scroll to position [166, 0]
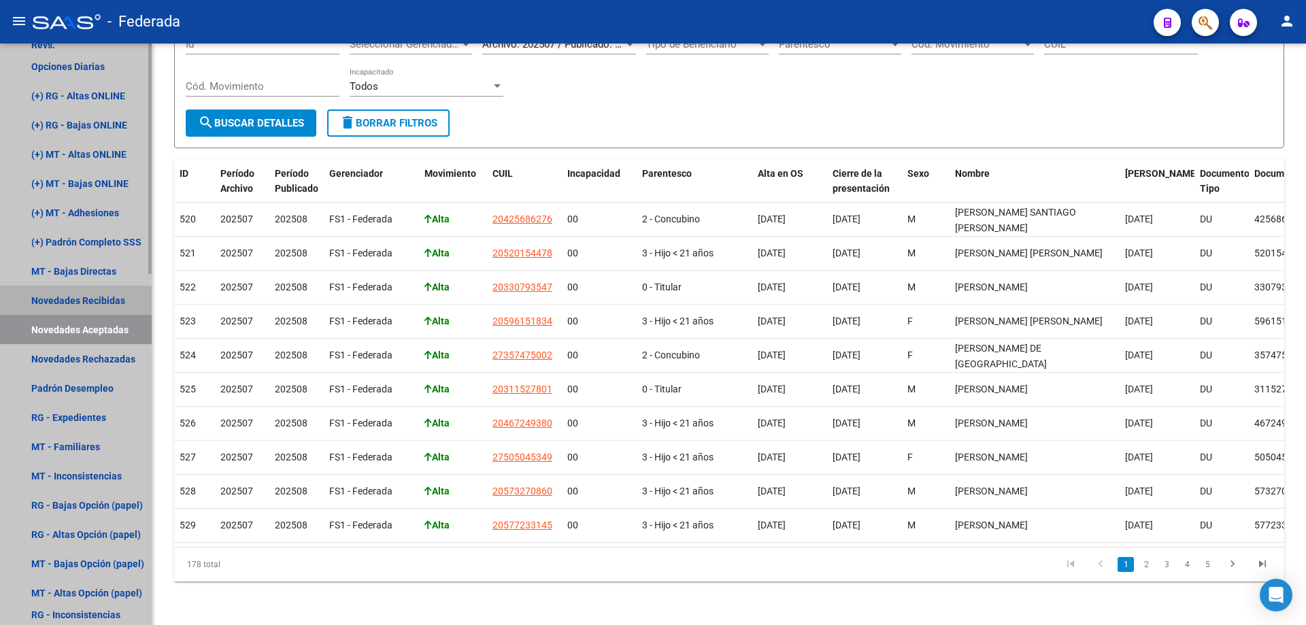
click at [95, 294] on link "Novedades Recibidas" at bounding box center [76, 300] width 152 height 29
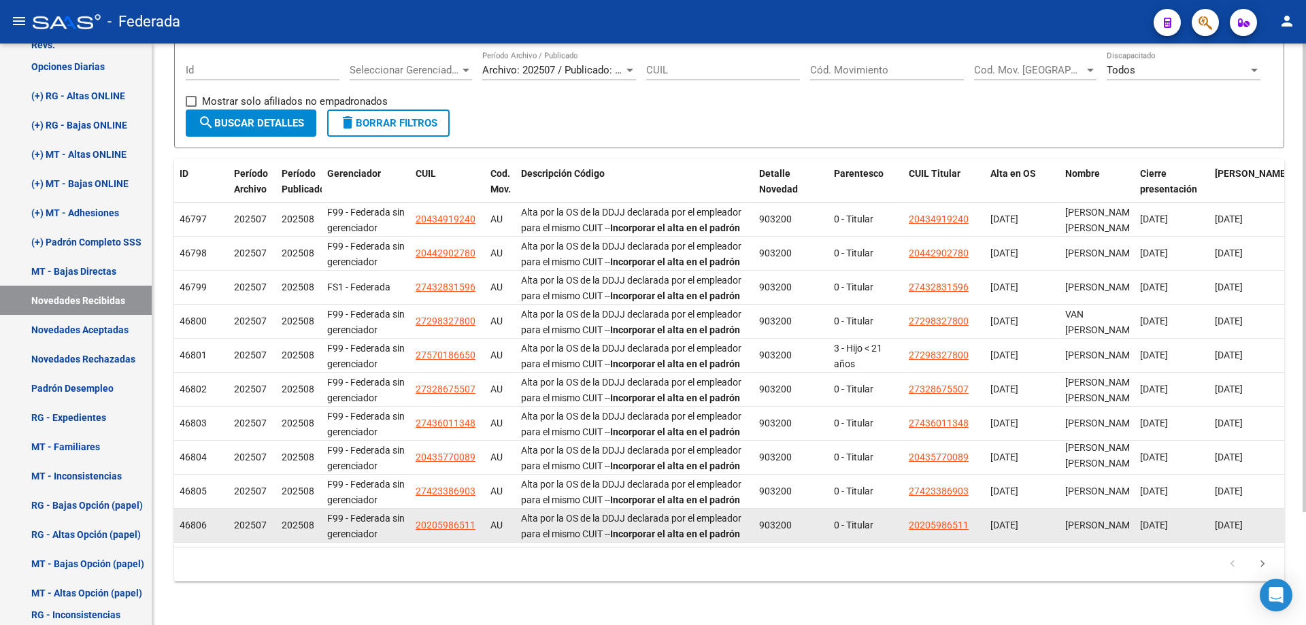
scroll to position [140, 0]
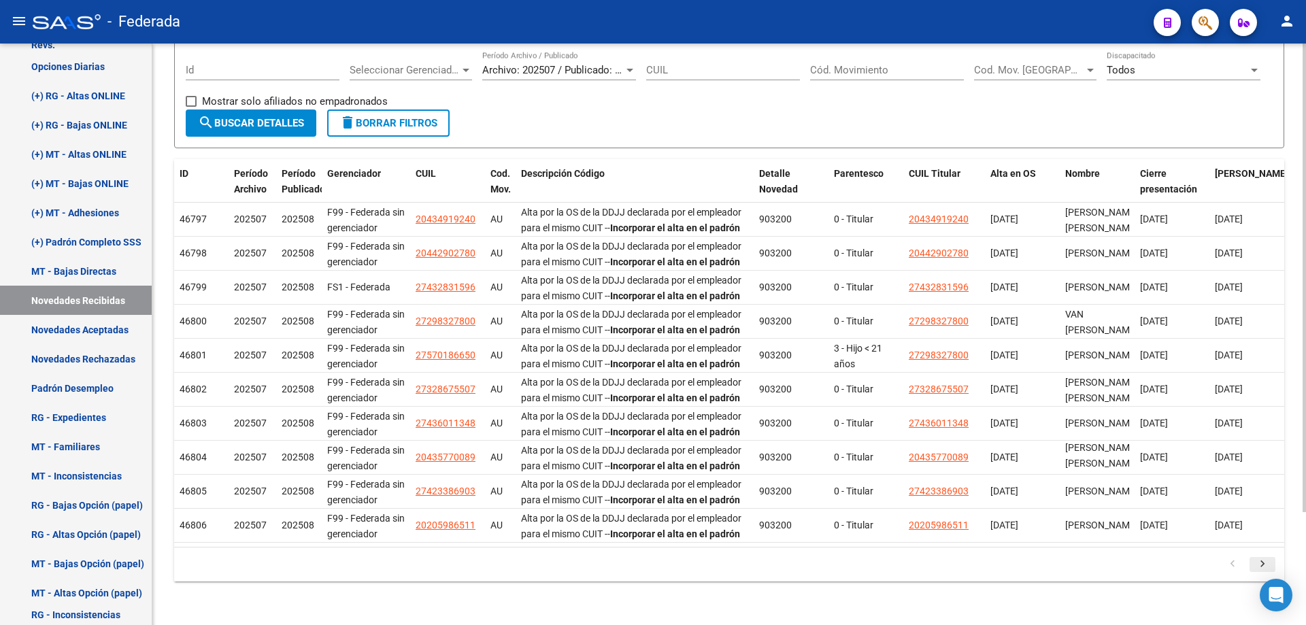
click at [1263, 565] on icon "go to next page" at bounding box center [1263, 566] width 18 height 16
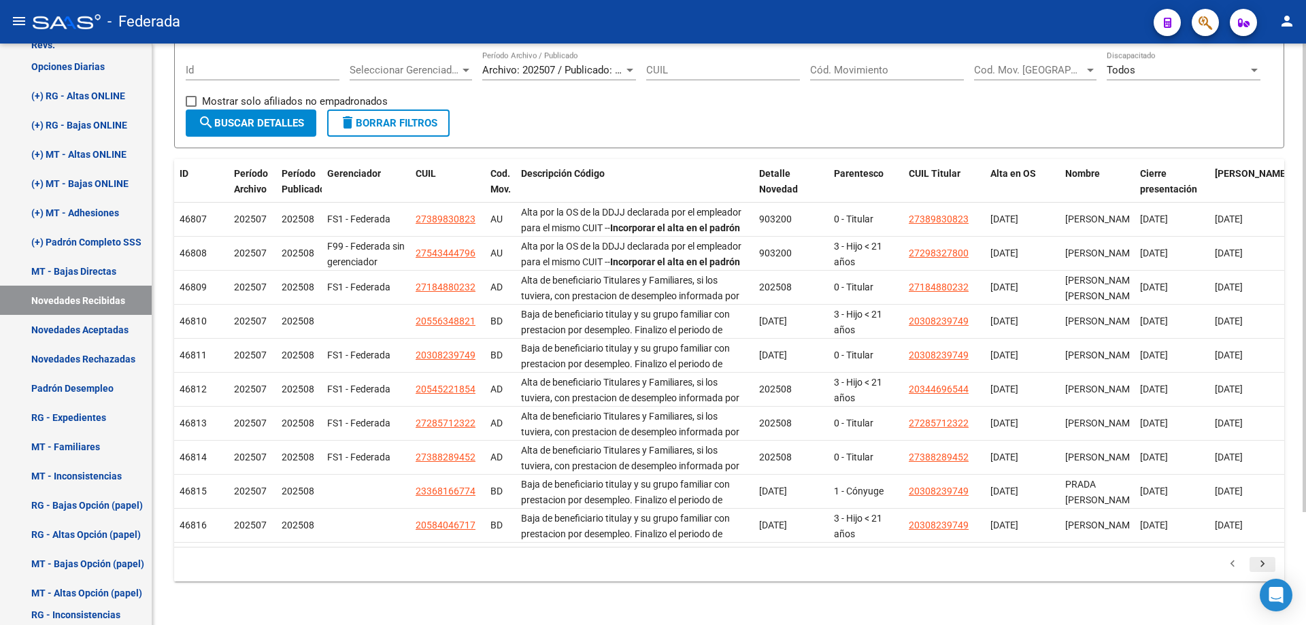
click at [1263, 565] on icon "go to next page" at bounding box center [1263, 566] width 18 height 16
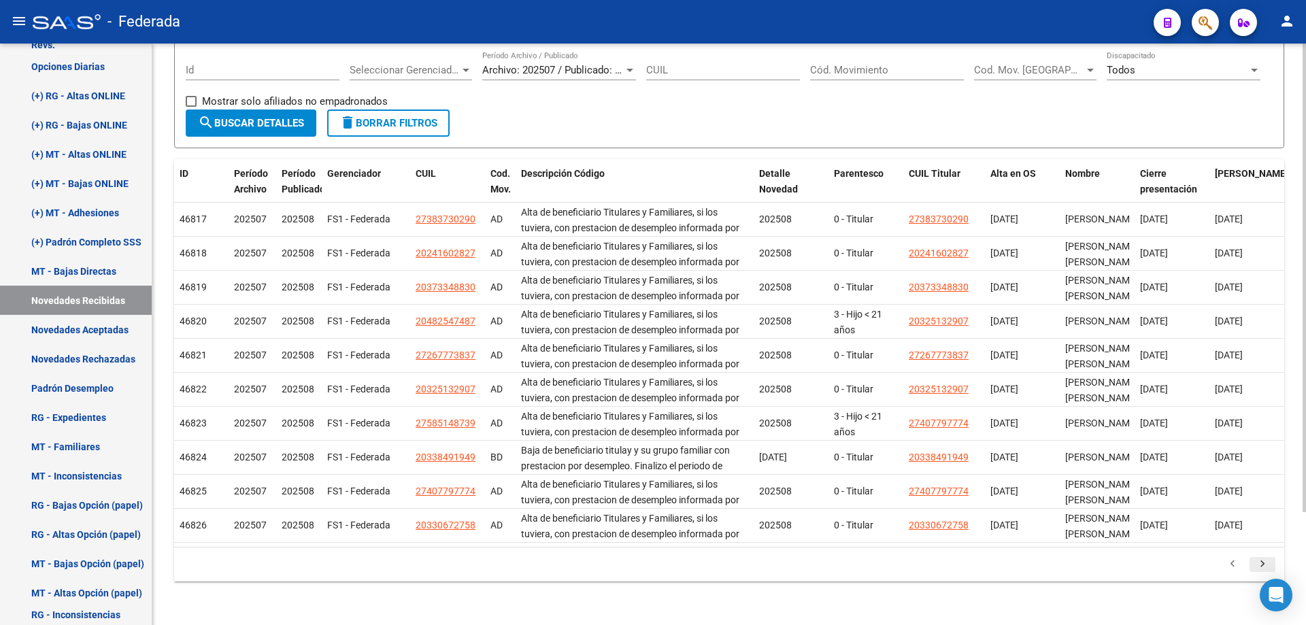
click at [1263, 567] on icon "go to next page" at bounding box center [1263, 566] width 18 height 16
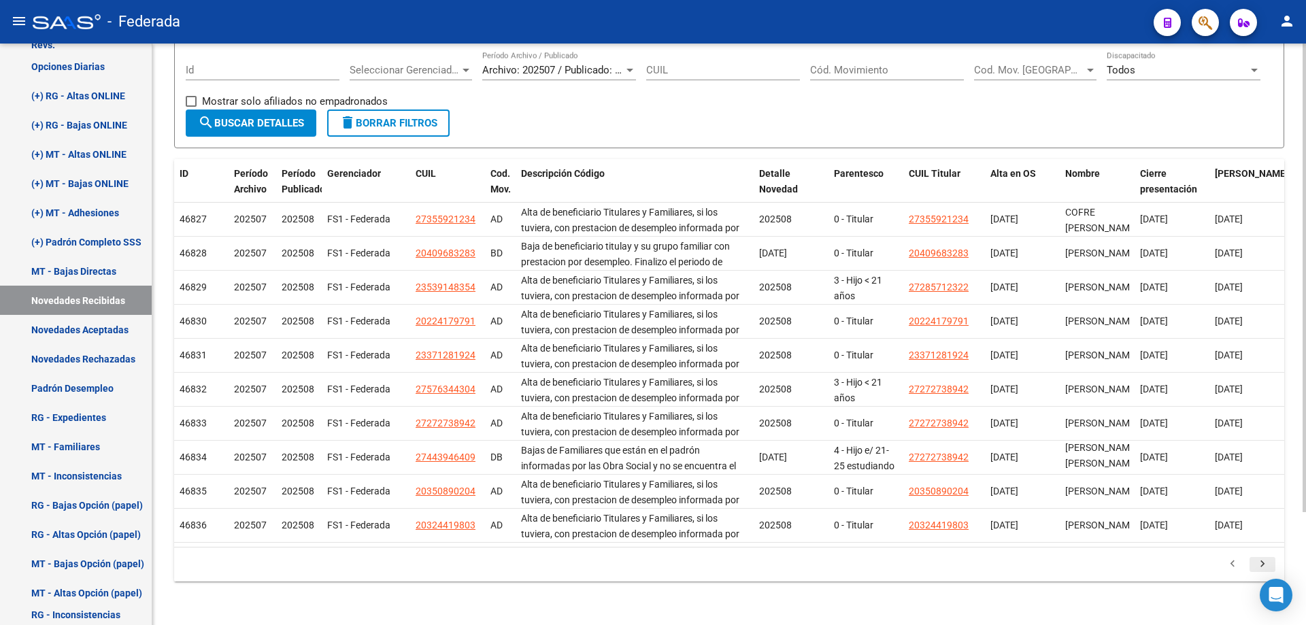
click at [1263, 567] on icon "go to next page" at bounding box center [1263, 566] width 18 height 16
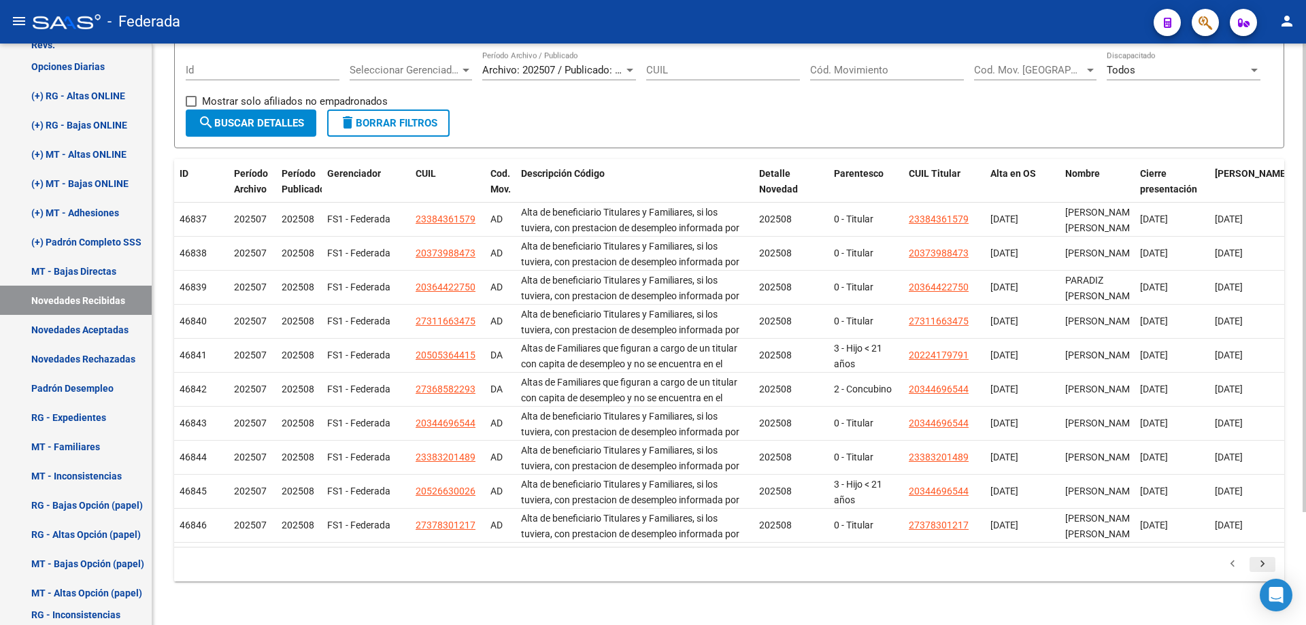
click at [1263, 567] on icon "go to next page" at bounding box center [1263, 566] width 18 height 16
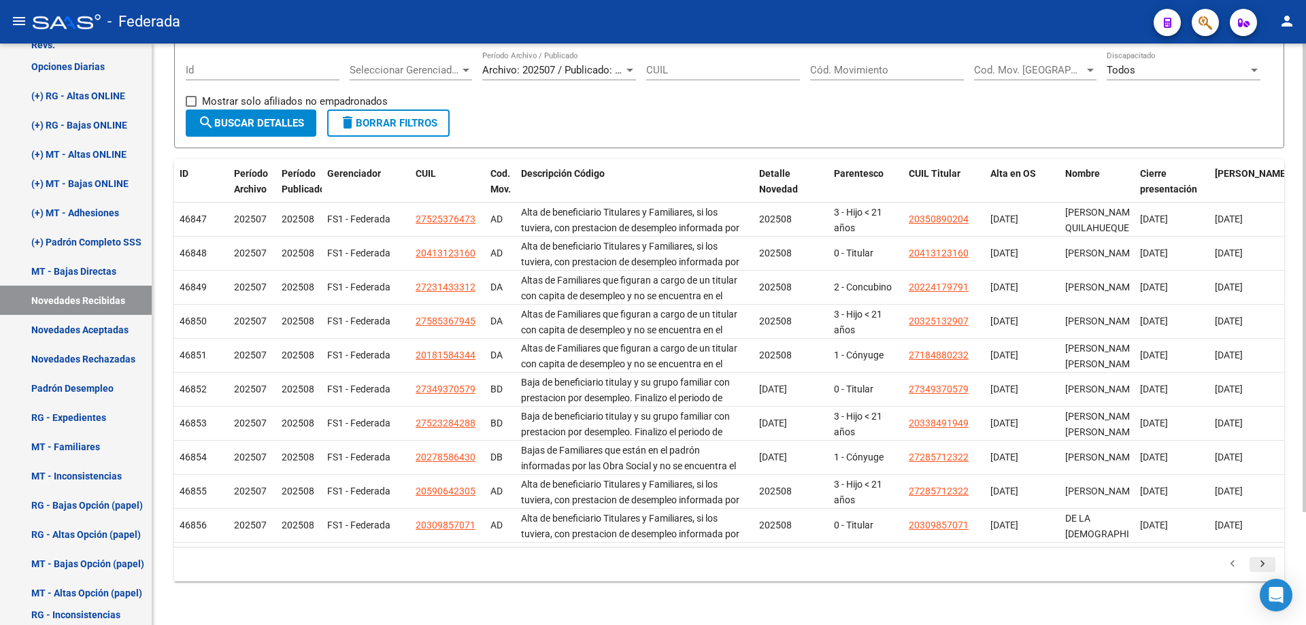
click at [1263, 567] on icon "go to next page" at bounding box center [1263, 566] width 18 height 16
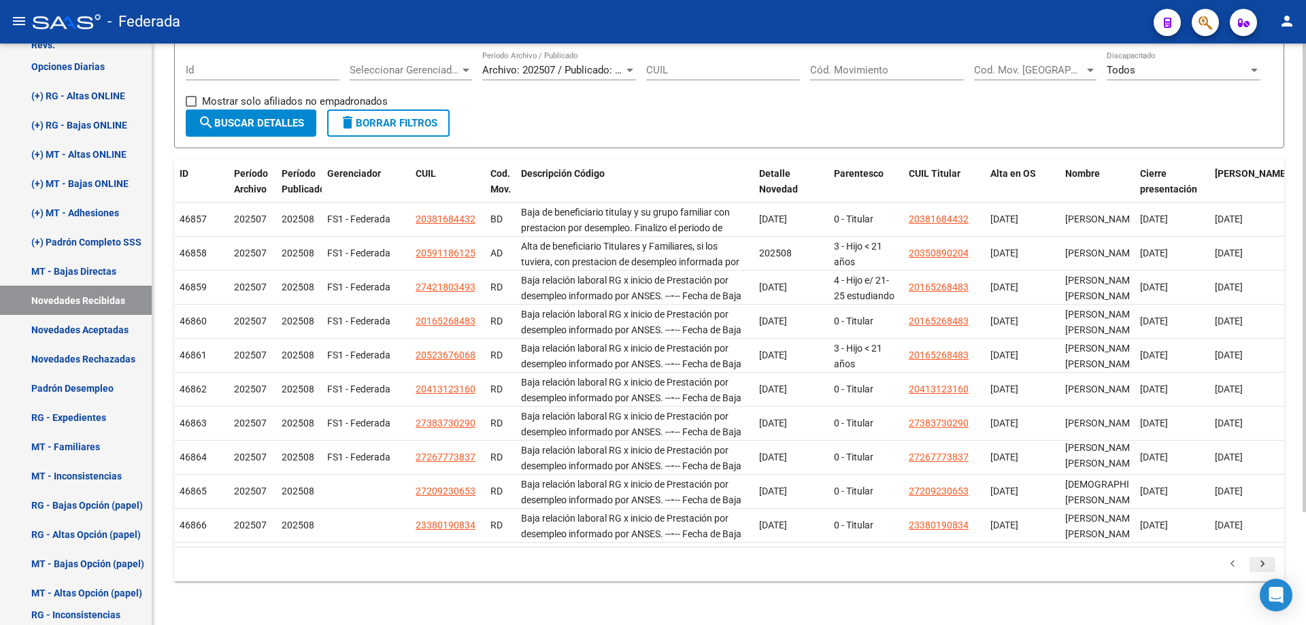
click at [1263, 567] on icon "go to next page" at bounding box center [1263, 566] width 18 height 16
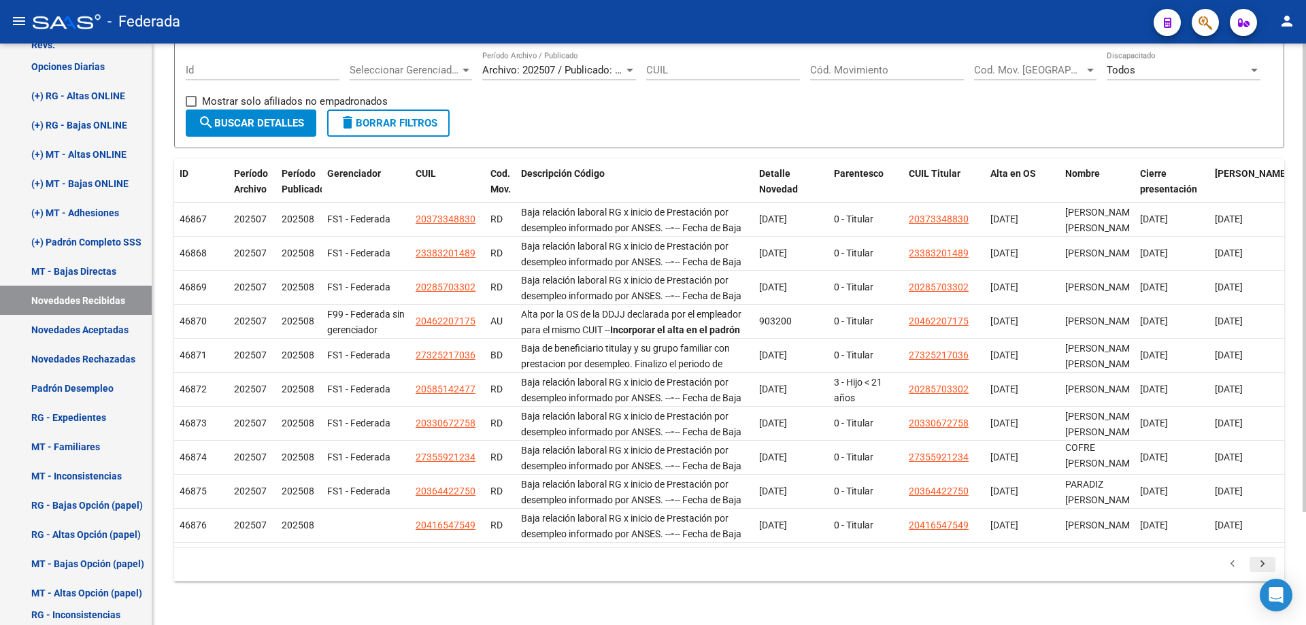
click at [1263, 567] on icon "go to next page" at bounding box center [1263, 566] width 18 height 16
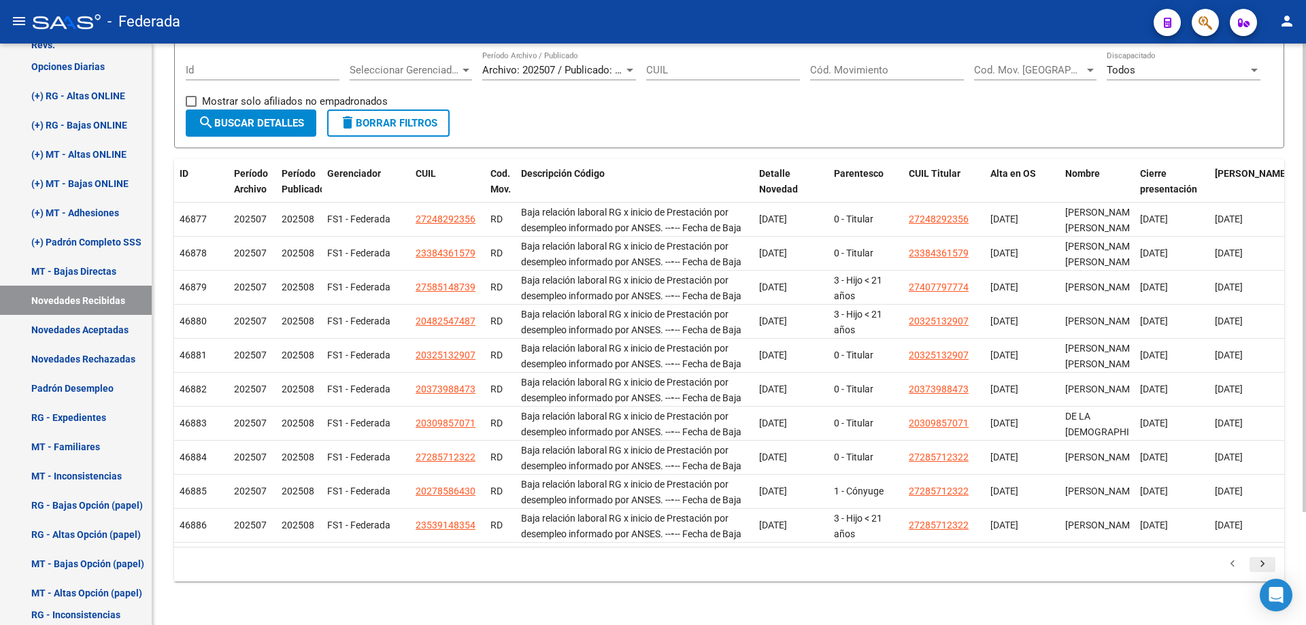
click at [1263, 567] on icon "go to next page" at bounding box center [1263, 566] width 18 height 16
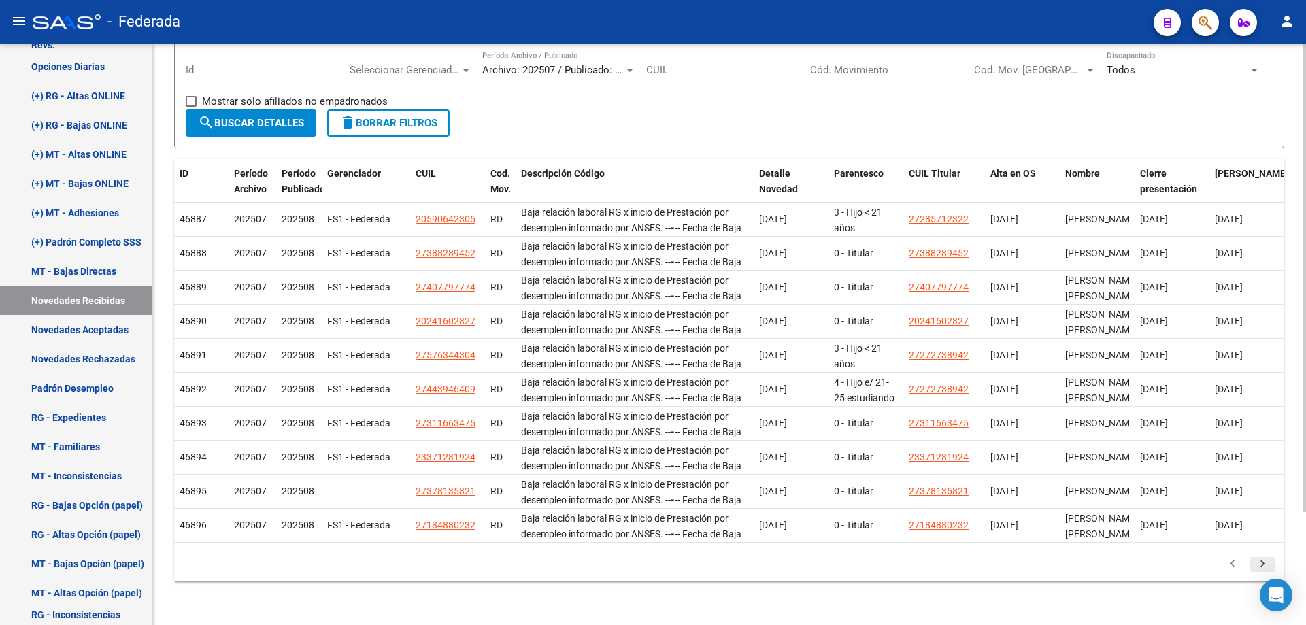
click at [1265, 565] on icon "go to next page" at bounding box center [1263, 566] width 18 height 16
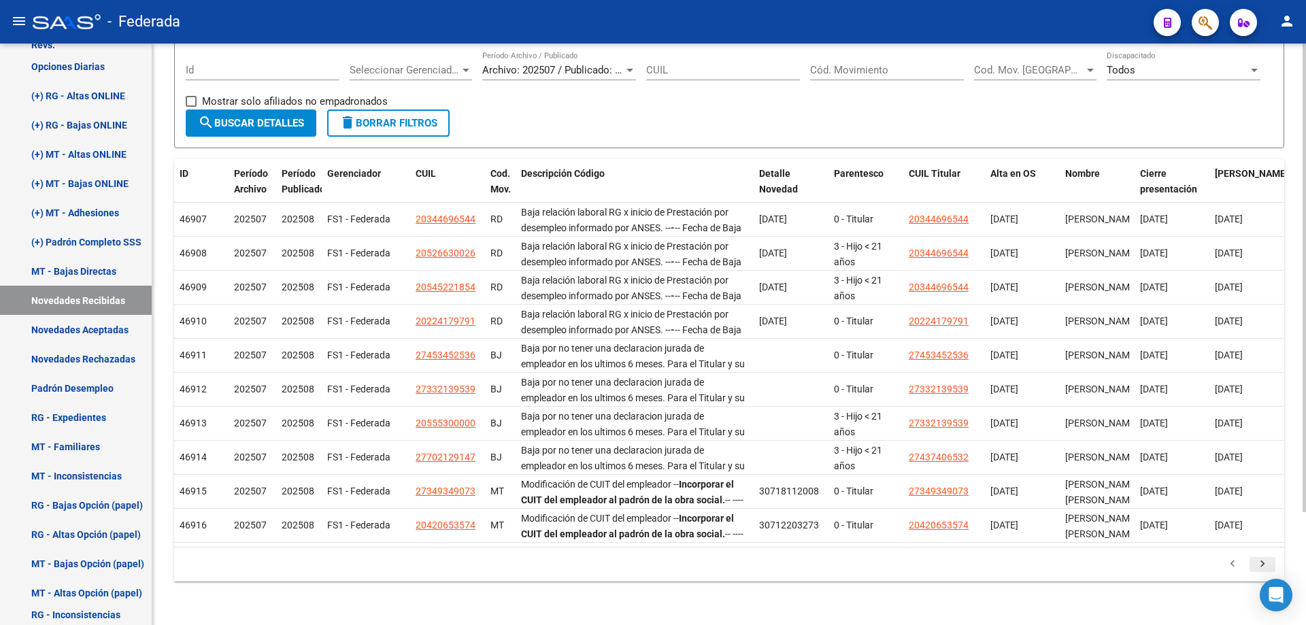
click at [1265, 565] on icon "go to next page" at bounding box center [1263, 566] width 18 height 16
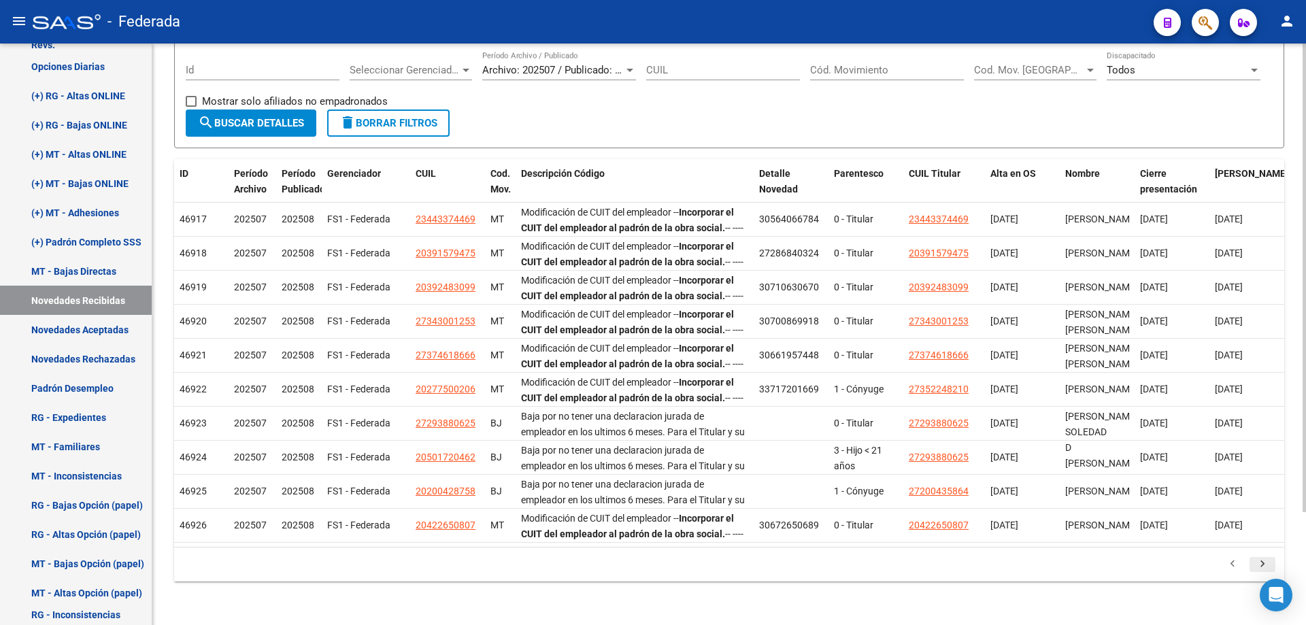
click at [1265, 565] on icon "go to next page" at bounding box center [1263, 566] width 18 height 16
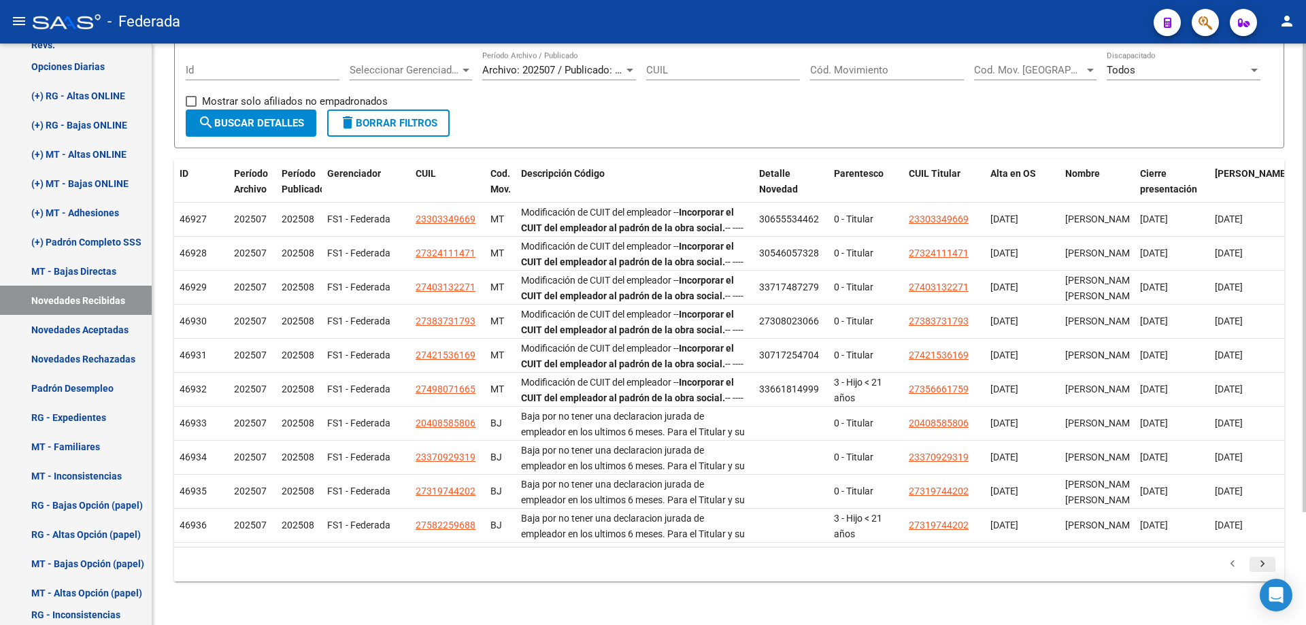
click at [1265, 565] on icon "go to next page" at bounding box center [1263, 566] width 18 height 16
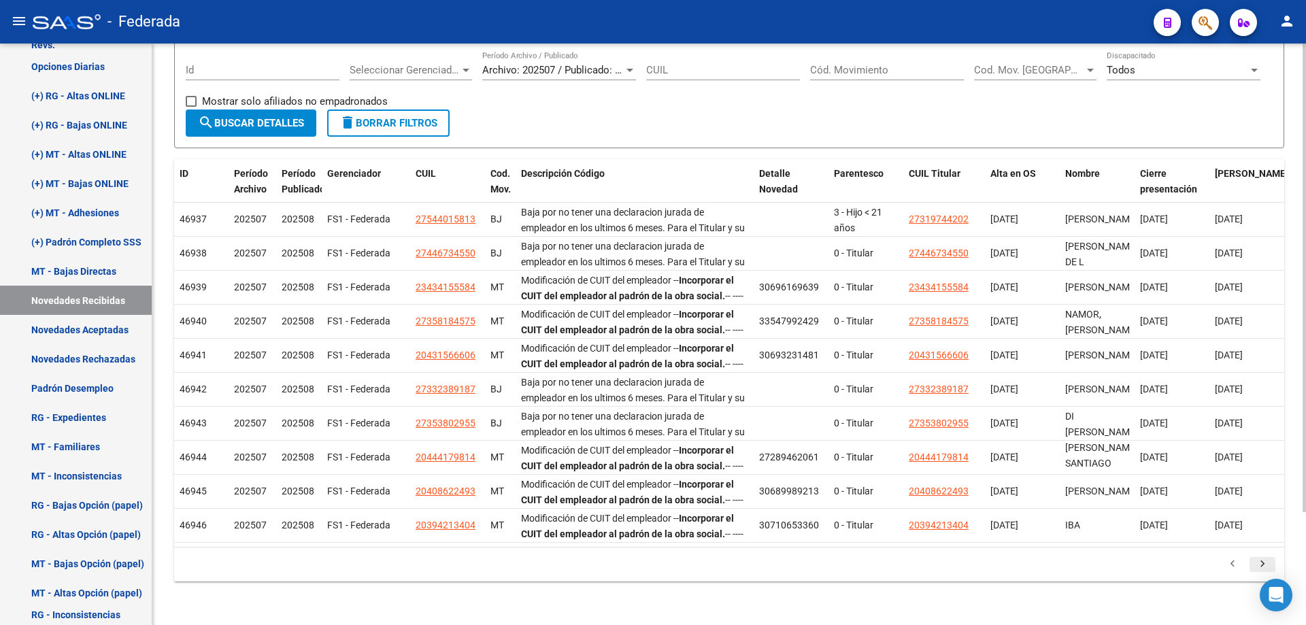
click at [1264, 565] on icon "go to next page" at bounding box center [1263, 566] width 18 height 16
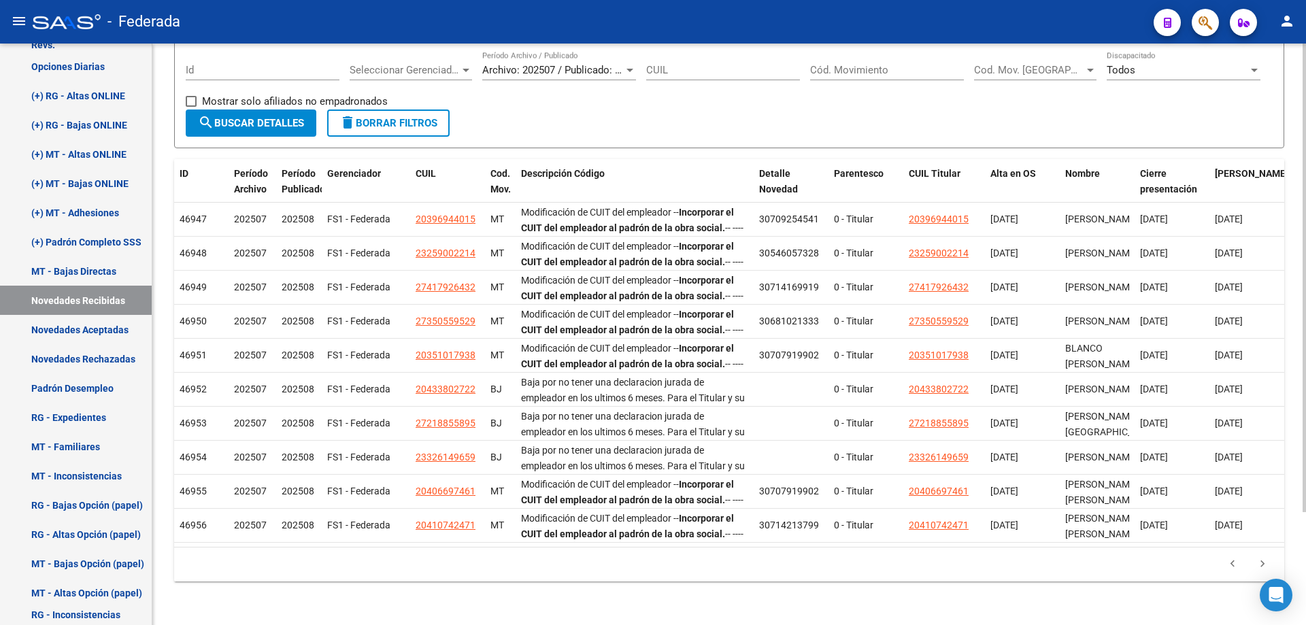
click at [1262, 565] on icon "go to next page" at bounding box center [1263, 566] width 18 height 16
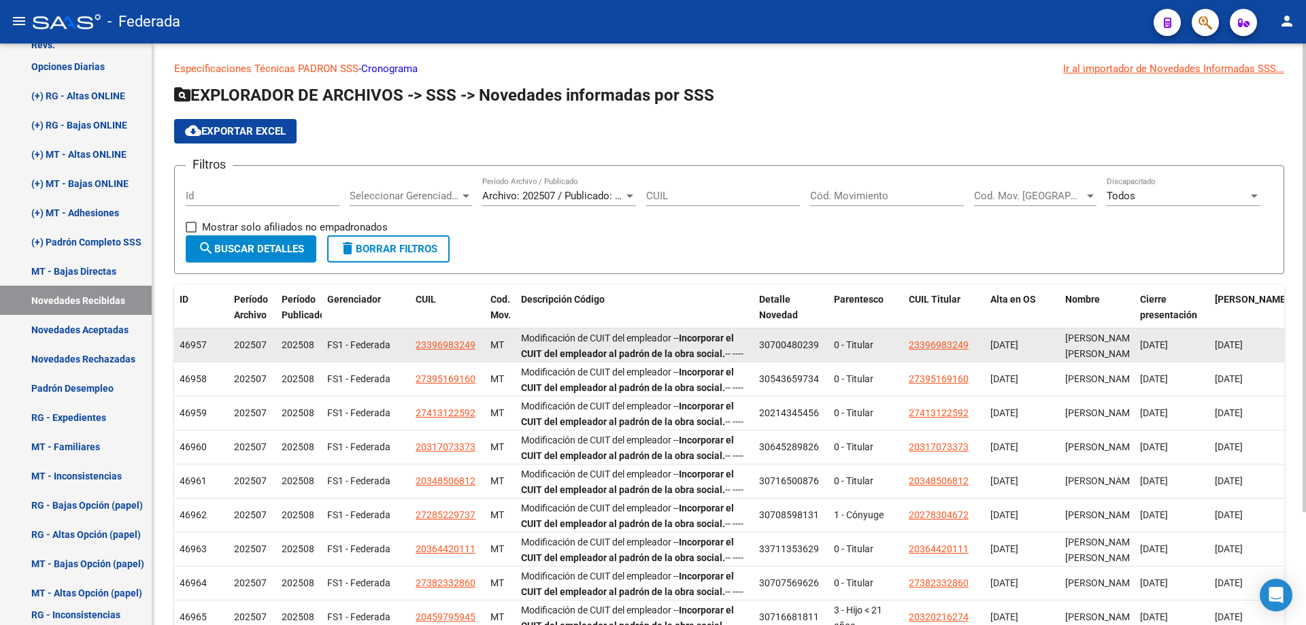
scroll to position [0, 0]
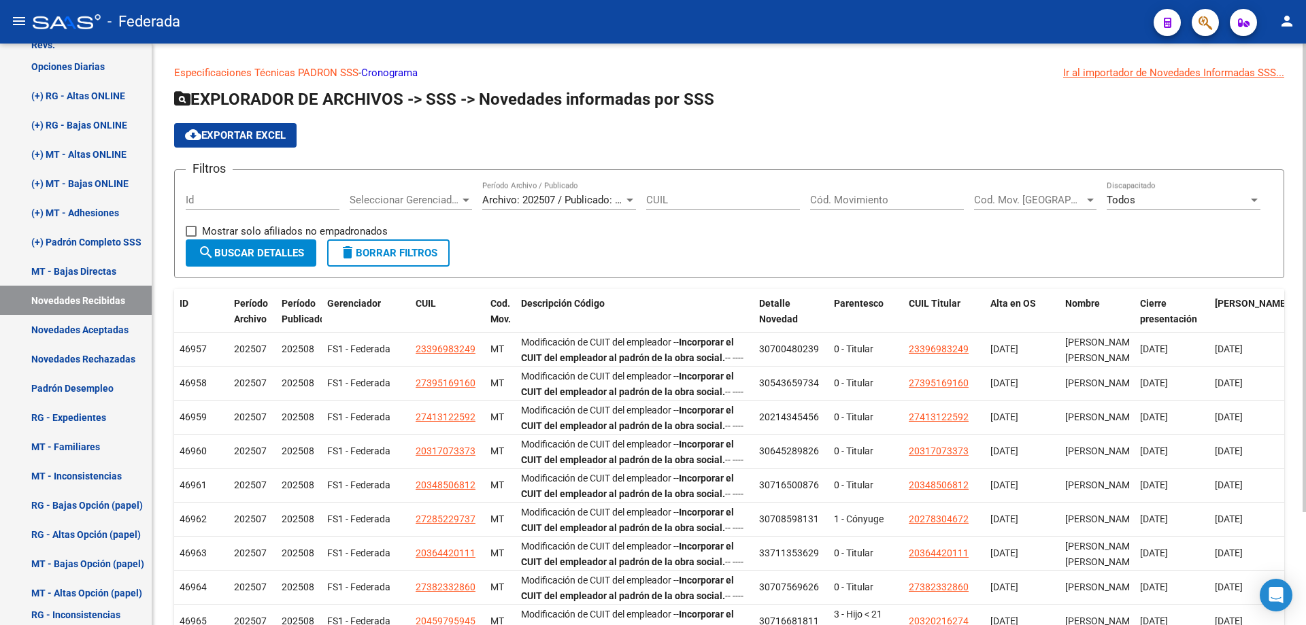
drag, startPoint x: 258, startPoint y: 135, endPoint x: 445, endPoint y: 176, distance: 191.5
click at [259, 135] on span "cloud_download Exportar EXCEL" at bounding box center [235, 135] width 101 height 12
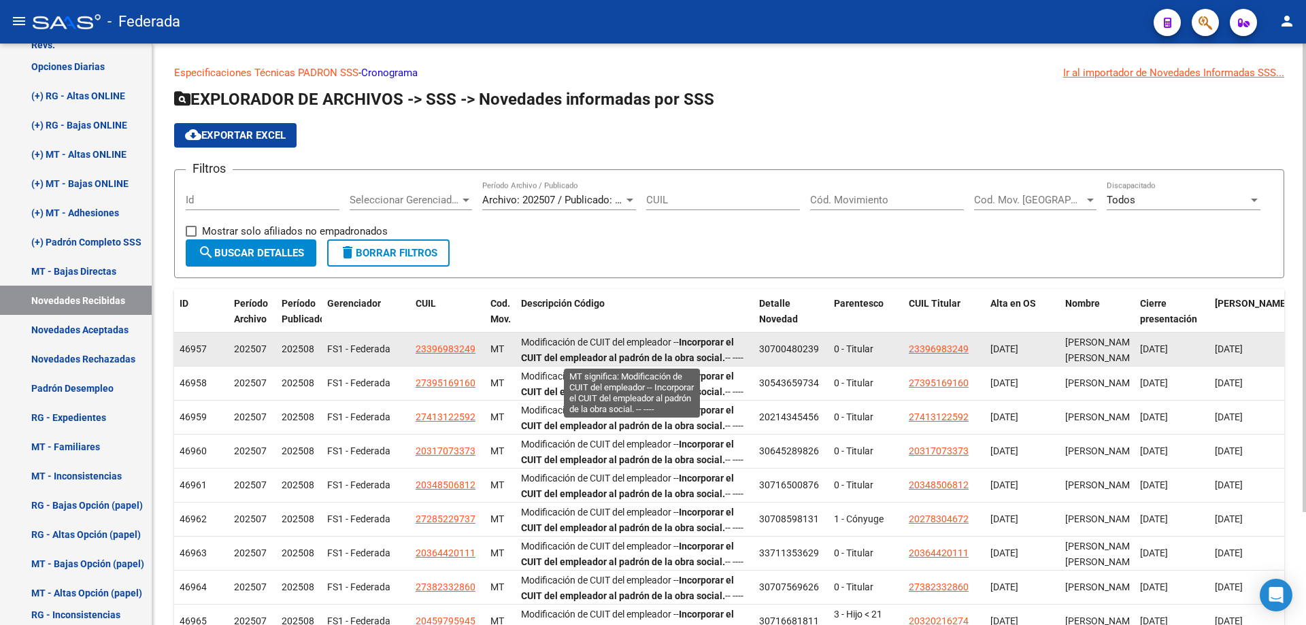
scroll to position [3, 0]
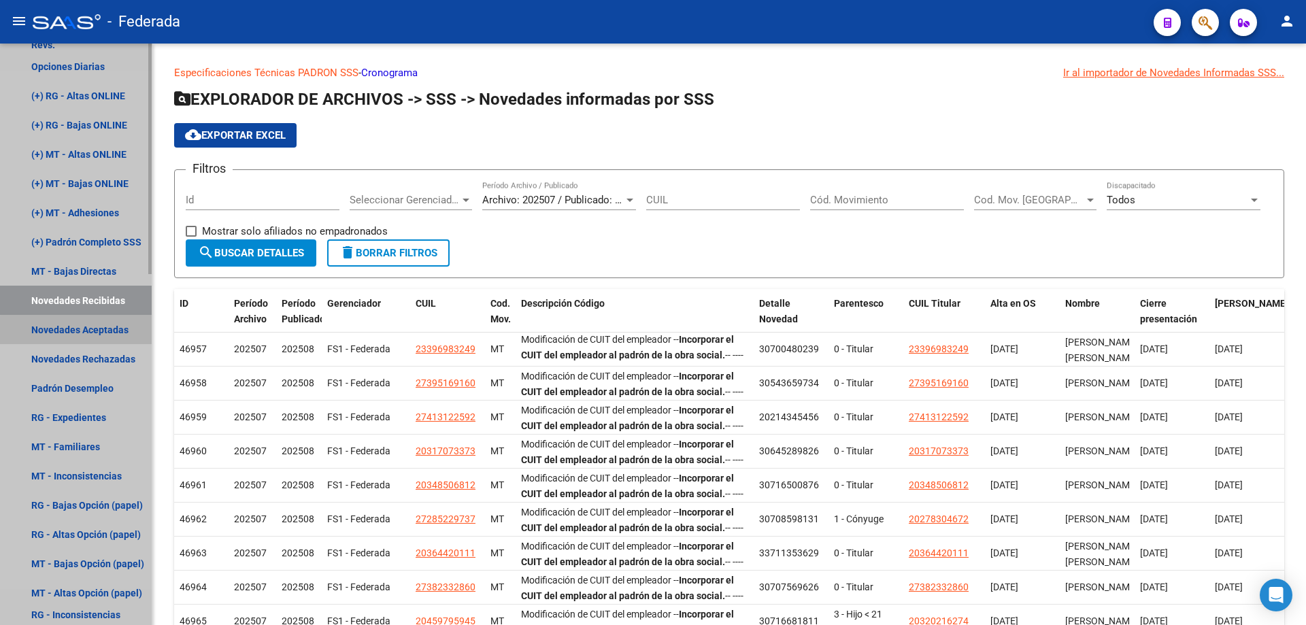
click at [95, 331] on link "Novedades Aceptadas" at bounding box center [76, 329] width 152 height 29
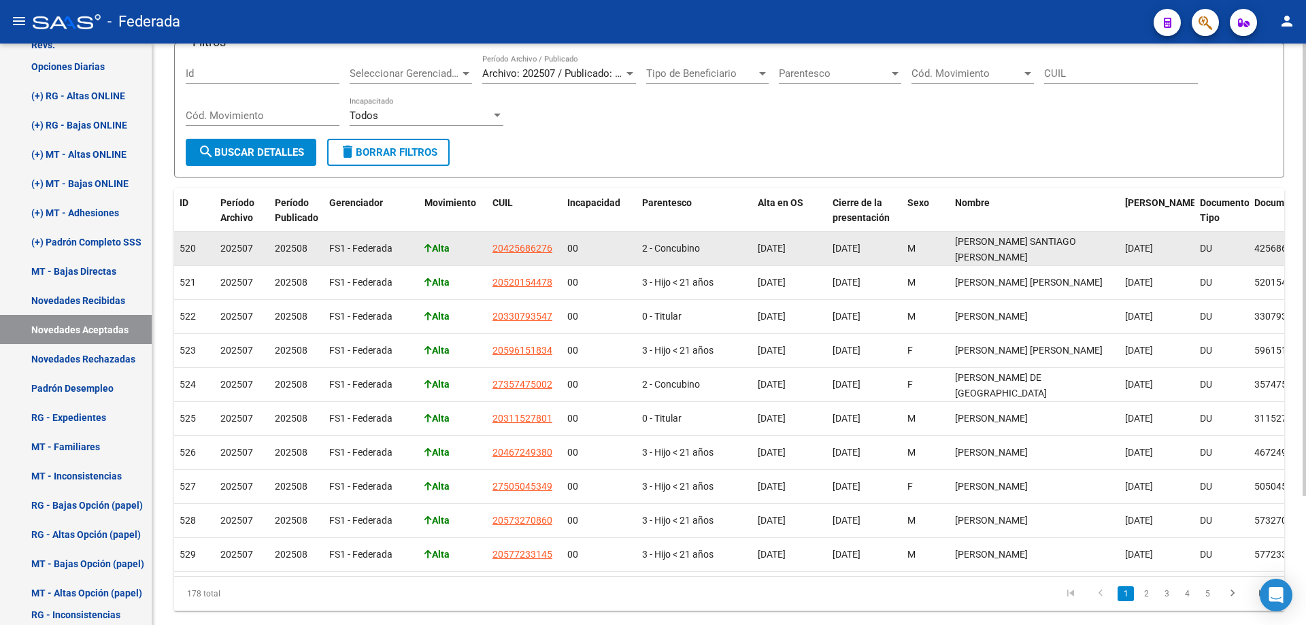
scroll to position [166, 0]
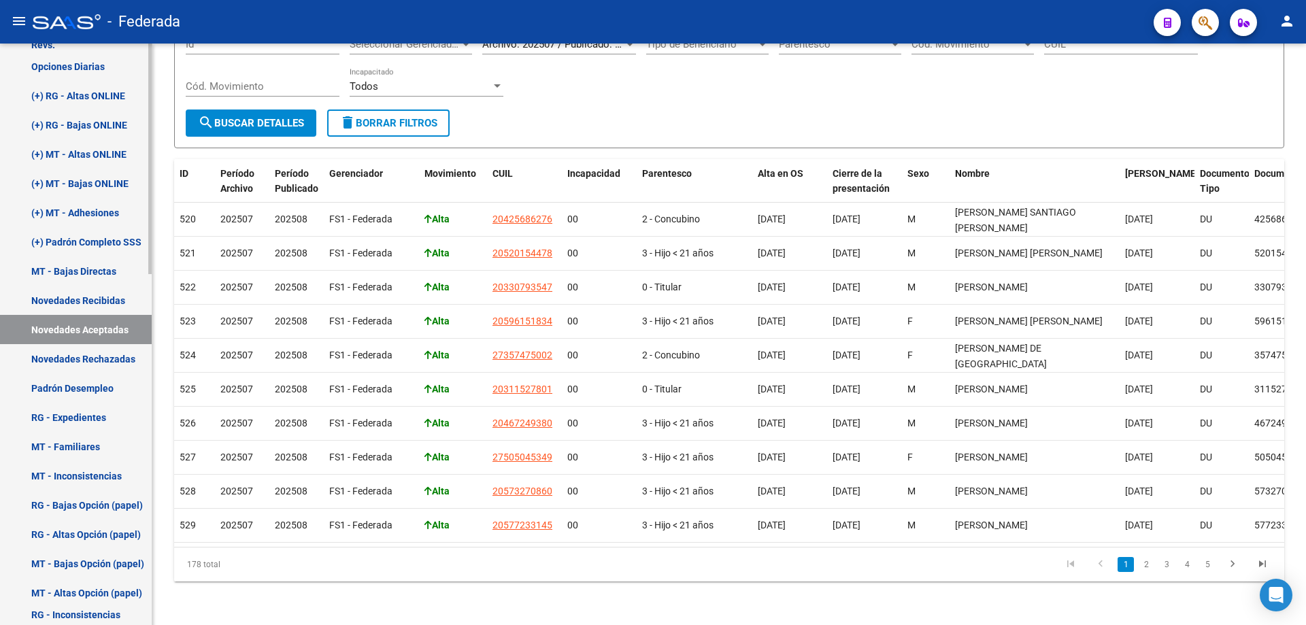
click at [101, 360] on link "Novedades Rechazadas" at bounding box center [76, 358] width 152 height 29
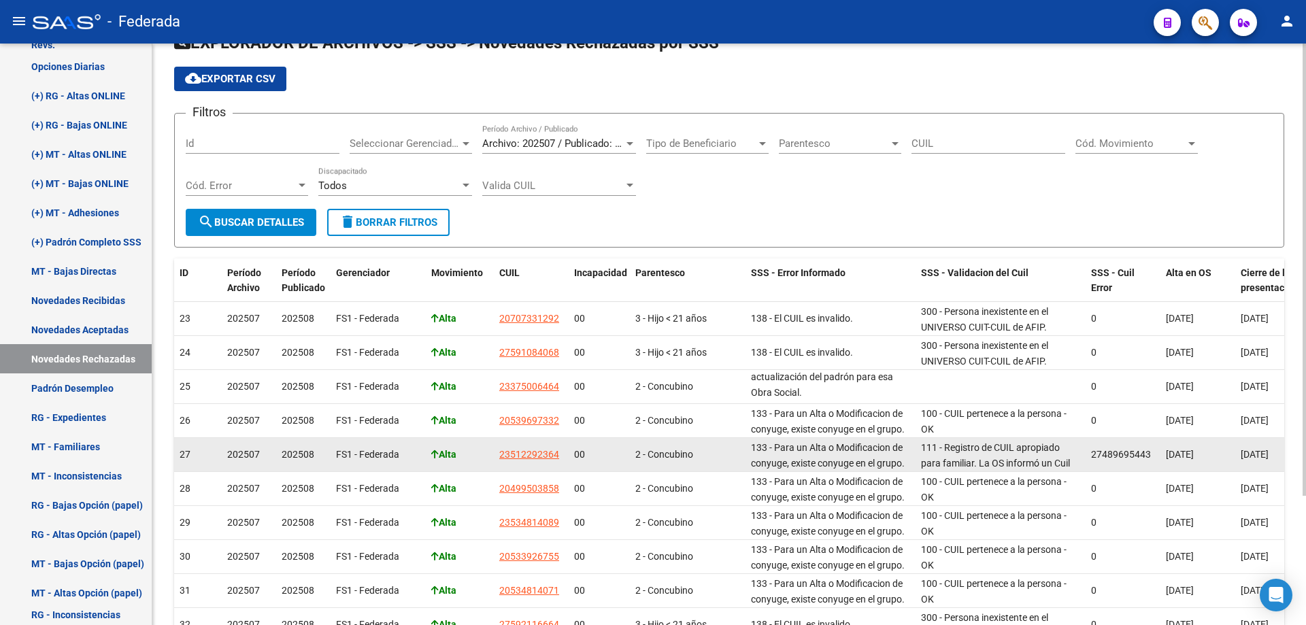
scroll to position [136, 0]
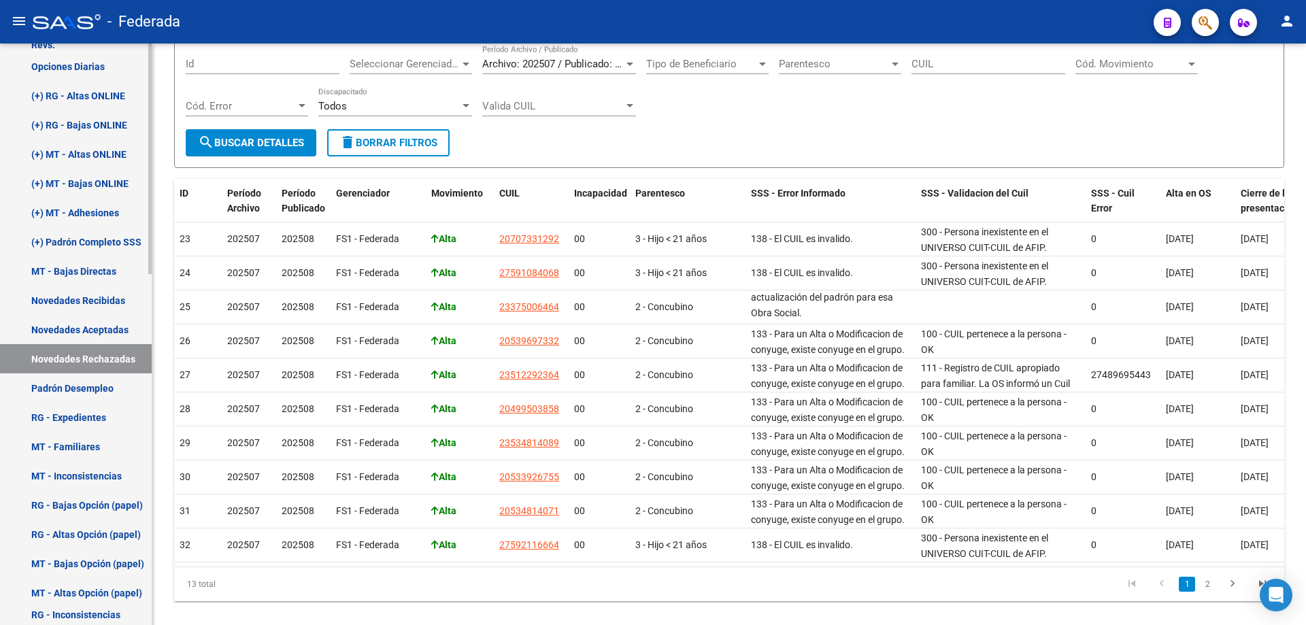
click at [71, 329] on link "Novedades Aceptadas" at bounding box center [76, 329] width 152 height 29
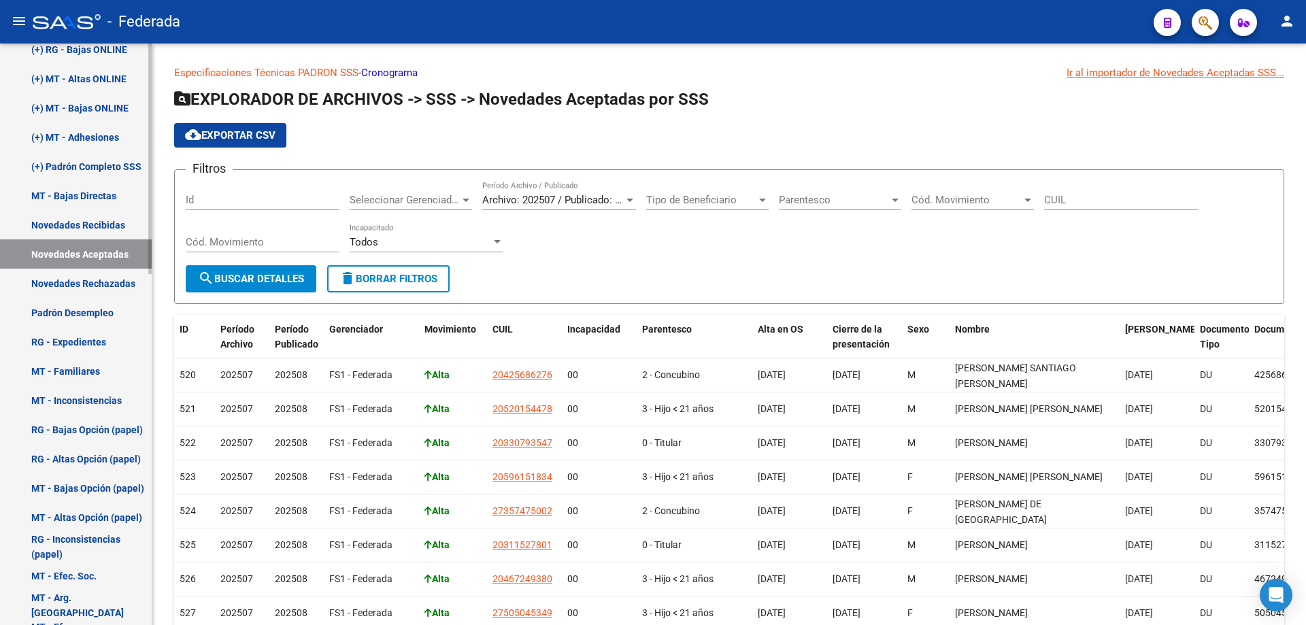
scroll to position [751, 0]
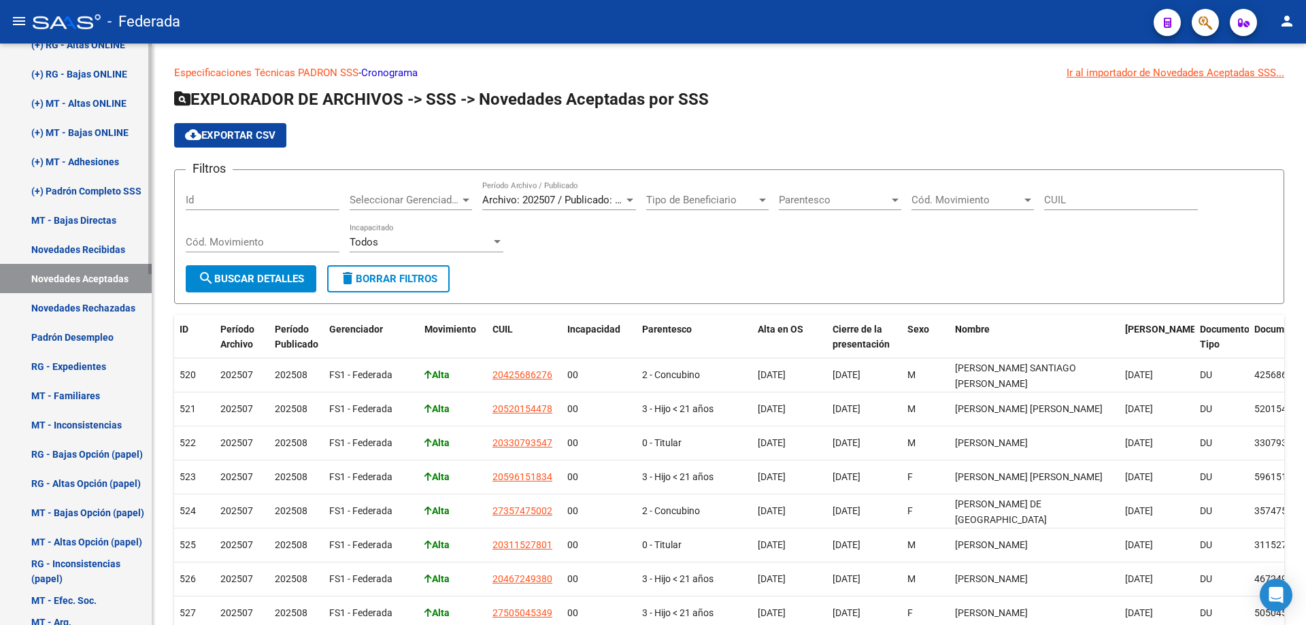
click at [98, 244] on link "Novedades Recibidas" at bounding box center [76, 249] width 152 height 29
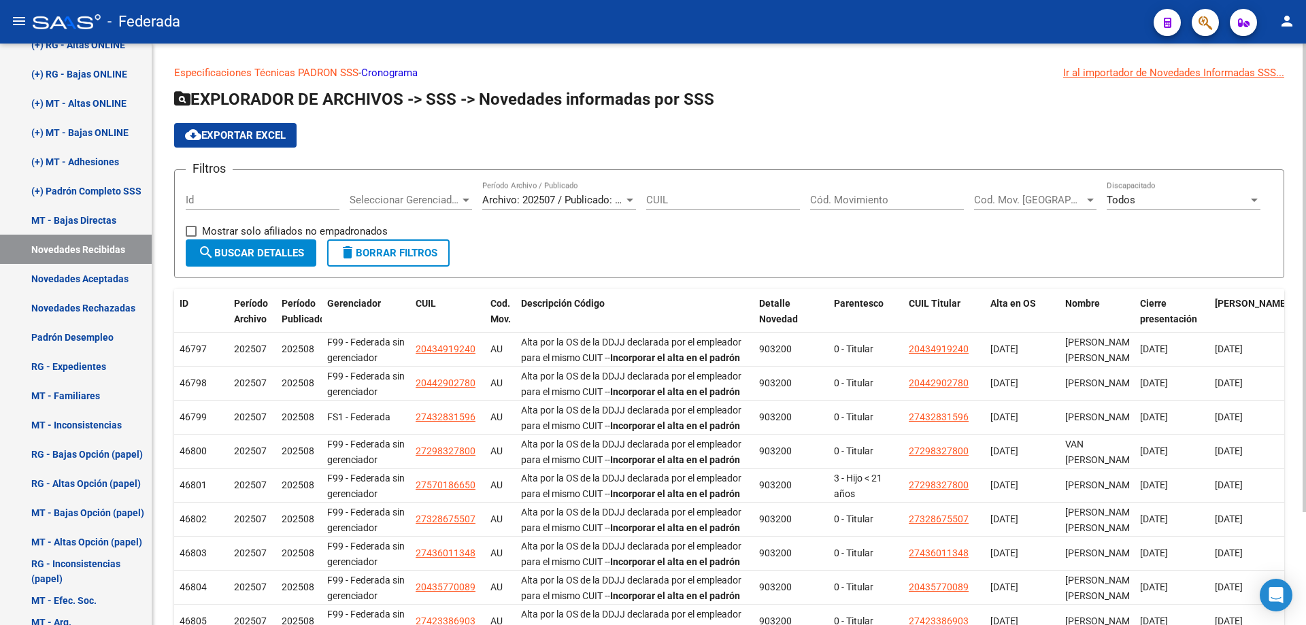
click at [376, 72] on link "Cronograma" at bounding box center [389, 73] width 56 height 12
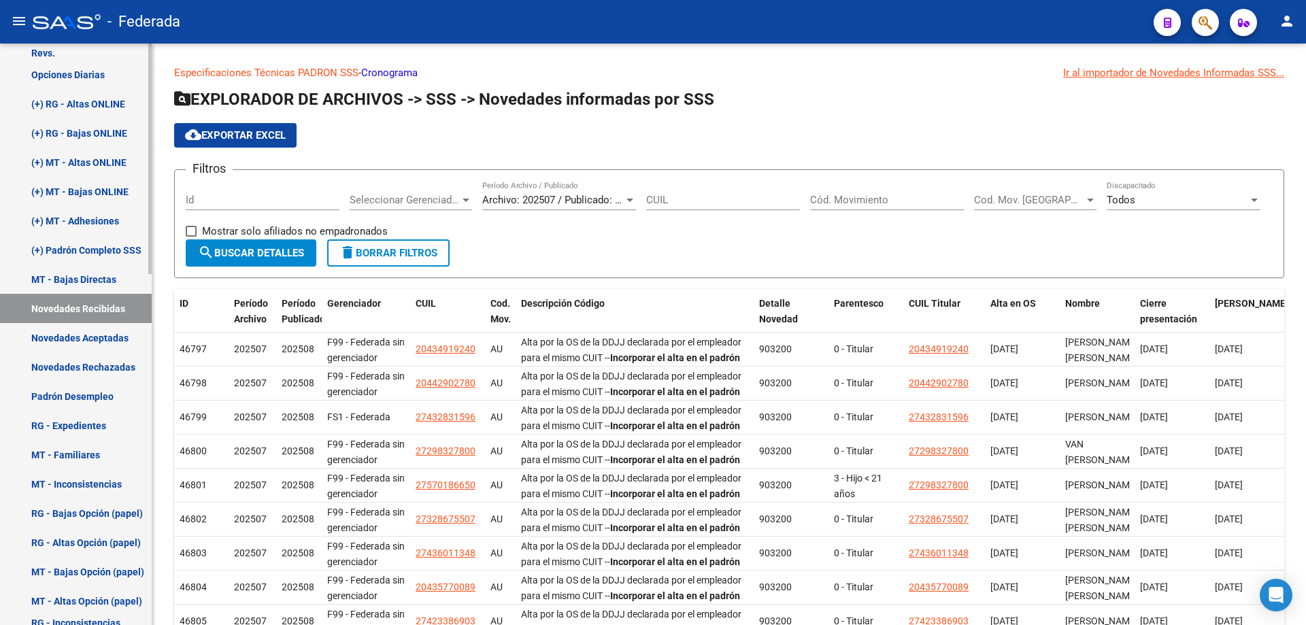
scroll to position [546, 0]
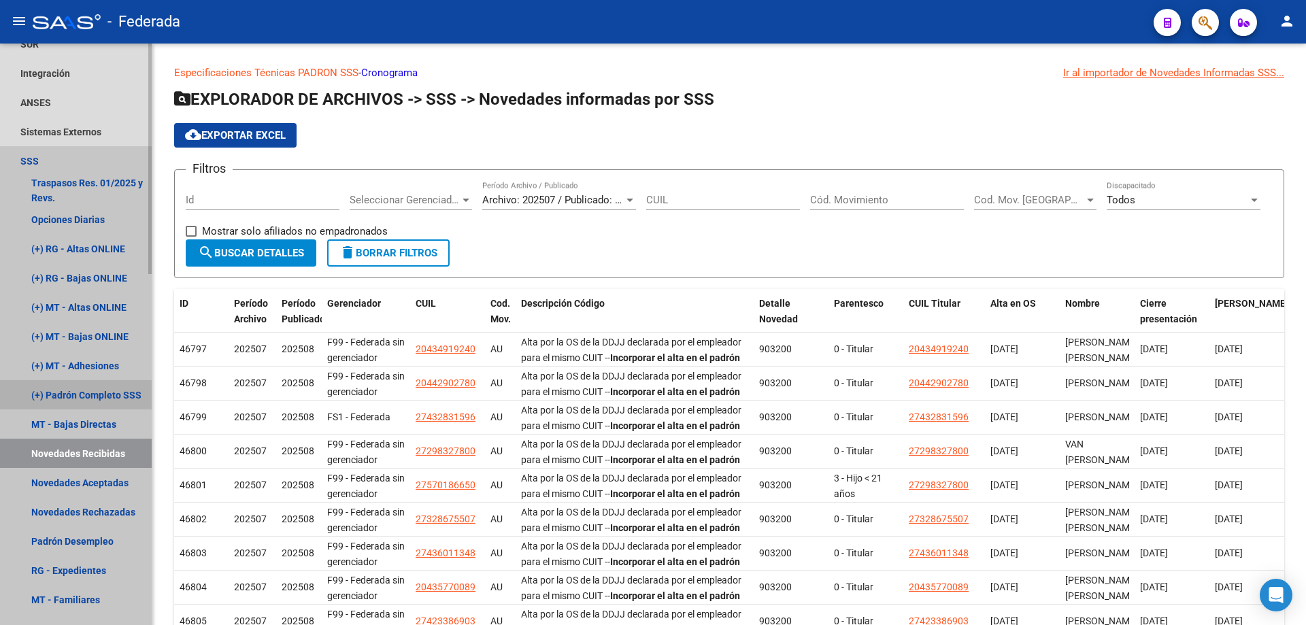
click at [80, 397] on link "(+) Padrón Completo SSS" at bounding box center [76, 394] width 152 height 29
